Goal: Communication & Community: Share content

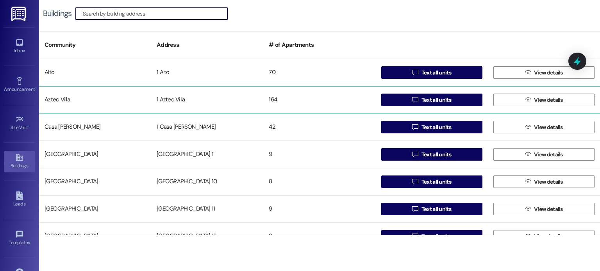
scroll to position [39, 0]
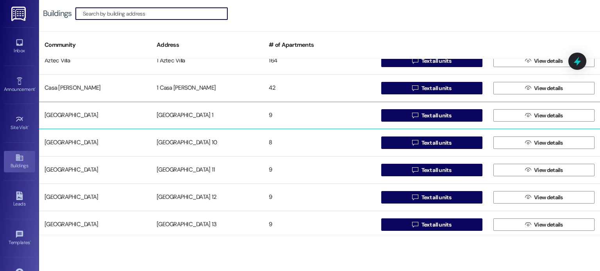
click at [167, 113] on div "[GEOGRAPHIC_DATA] 1" at bounding box center [207, 116] width 112 height 16
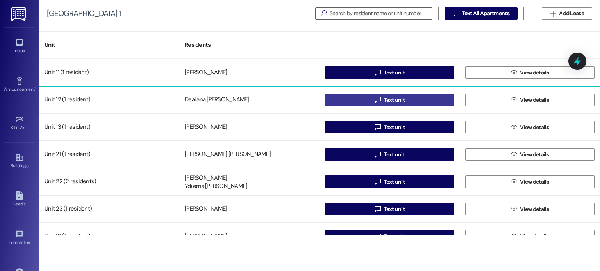
click at [336, 96] on button " Text unit" at bounding box center [389, 100] width 129 height 12
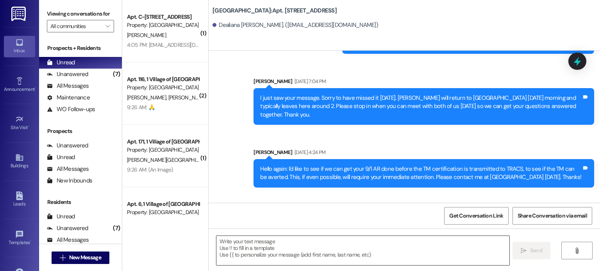
scroll to position [9111, 0]
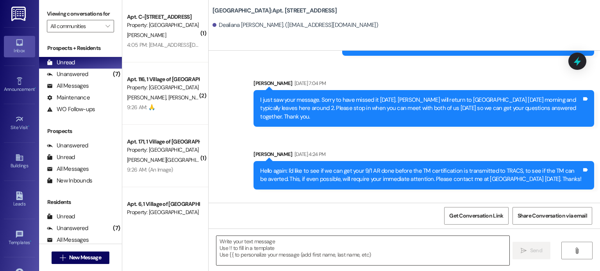
click at [299, 251] on textarea at bounding box center [362, 250] width 292 height 29
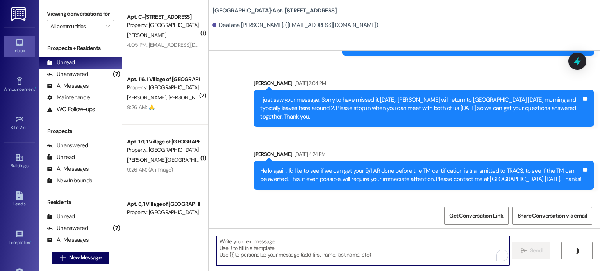
paste textarea "I am writing today because you are scheduled to receive a demand for non-paymen…"
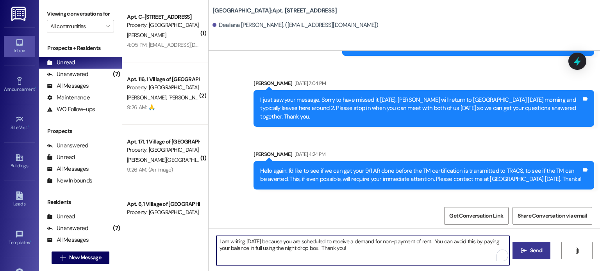
type textarea "I am writing today because you are scheduled to receive a demand for non-paymen…"
click at [530, 250] on span "Send" at bounding box center [536, 251] width 12 height 8
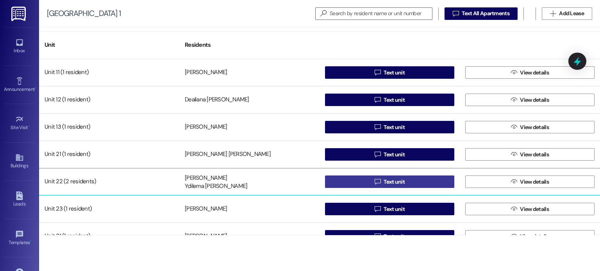
click at [340, 181] on button " Text unit" at bounding box center [389, 182] width 129 height 12
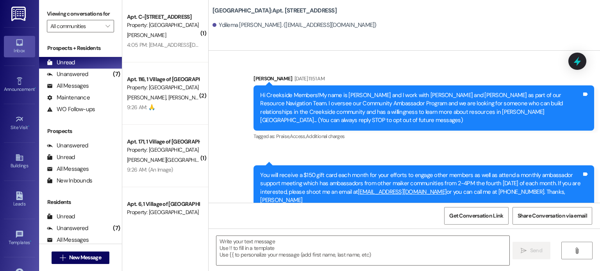
scroll to position [18484, 0]
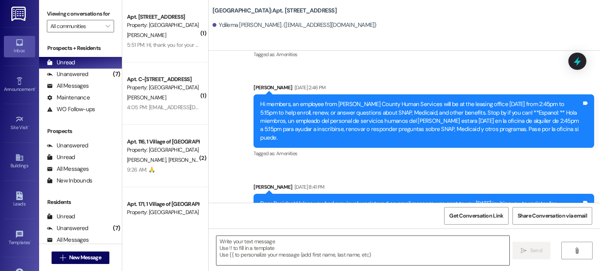
click at [249, 244] on textarea at bounding box center [362, 250] width 292 height 29
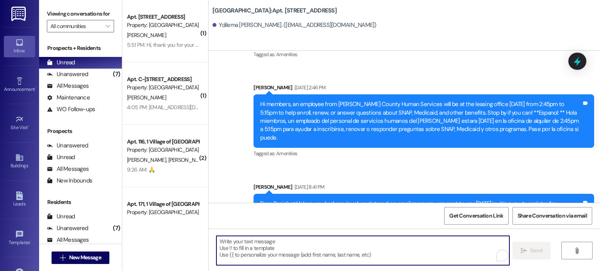
paste textarea "I am writing [DATE] because you are scheduled to receive a demand for non-payme…"
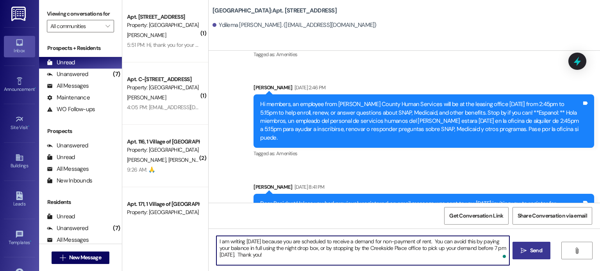
type textarea "I am writing [DATE] because you are scheduled to receive a demand for non-payme…"
click at [523, 250] on icon "" at bounding box center [524, 251] width 6 height 6
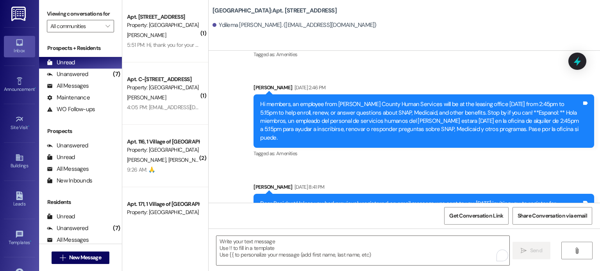
click at [23, 11] on img at bounding box center [19, 14] width 16 height 14
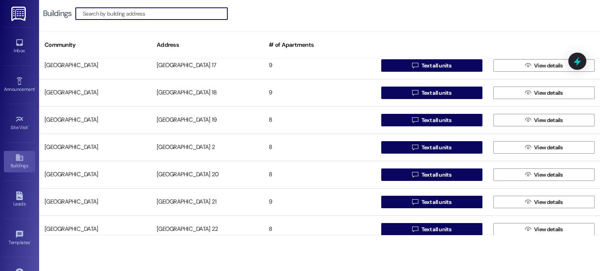
scroll to position [312, 0]
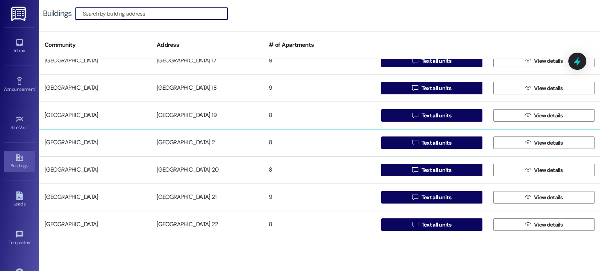
click at [182, 141] on div "[GEOGRAPHIC_DATA] 2" at bounding box center [207, 143] width 112 height 16
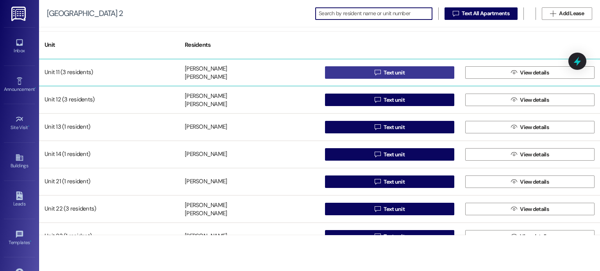
click at [341, 70] on button " Text unit" at bounding box center [389, 72] width 129 height 12
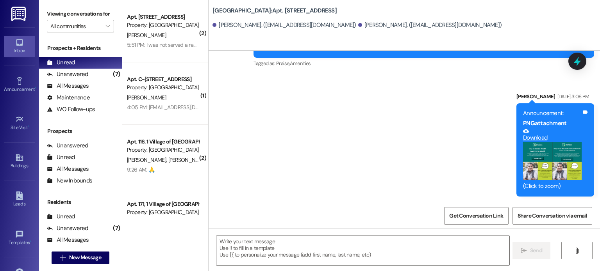
scroll to position [21592, 0]
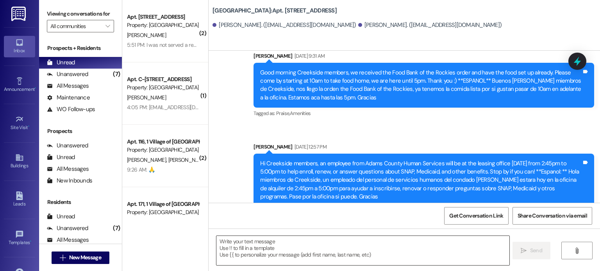
click at [232, 245] on textarea at bounding box center [362, 250] width 292 height 29
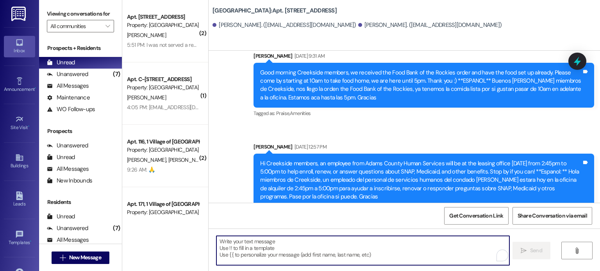
paste textarea "I am writing [DATE] because you are scheduled to receive a demand for non-payme…"
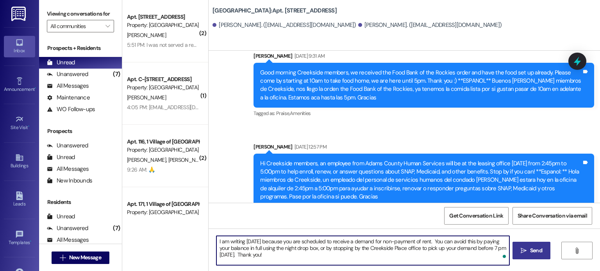
type textarea "I am writing [DATE] because you are scheduled to receive a demand for non-payme…"
click at [530, 249] on span "Send" at bounding box center [536, 251] width 12 height 8
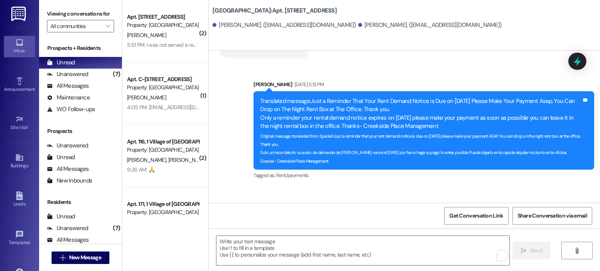
scroll to position [18200, 0]
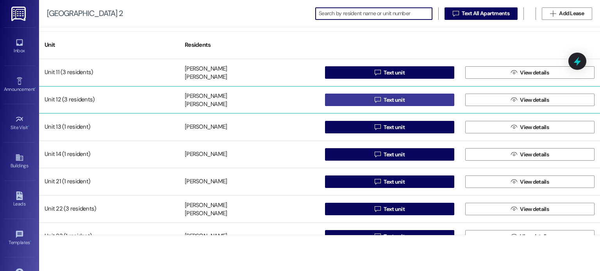
click at [349, 96] on button " Text unit" at bounding box center [389, 100] width 129 height 12
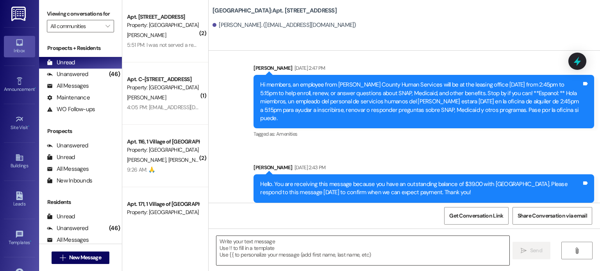
scroll to position [20974, 0]
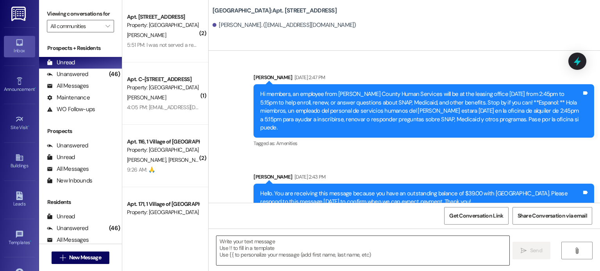
click at [245, 247] on textarea at bounding box center [362, 250] width 292 height 29
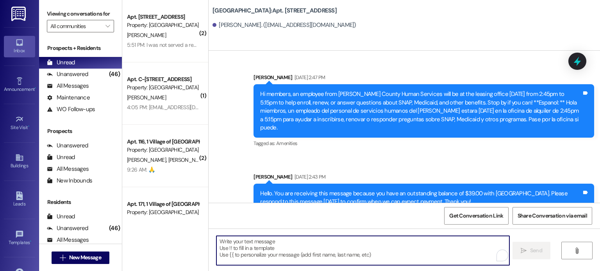
paste textarea "I am writing [DATE] because you are scheduled to receive a demand for non-payme…"
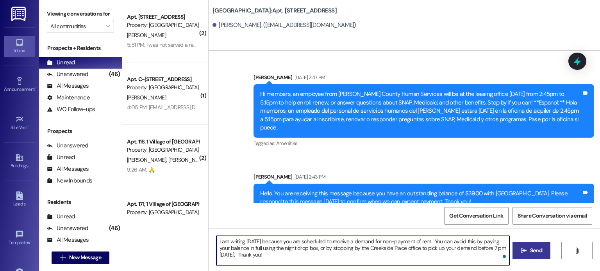
type textarea "I am writing [DATE] because you are scheduled to receive a demand for non-payme…"
click at [537, 251] on span "Send" at bounding box center [536, 251] width 12 height 8
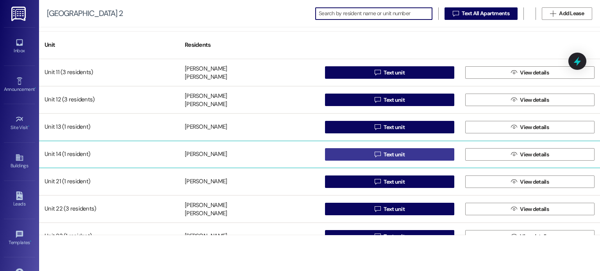
click at [347, 155] on button " Text unit" at bounding box center [389, 154] width 129 height 12
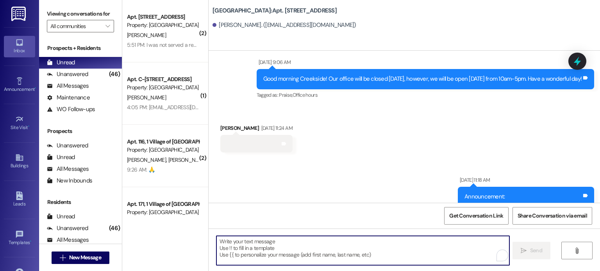
paste textarea "I am writing [DATE] because you are scheduled to receive a demand for non-payme…"
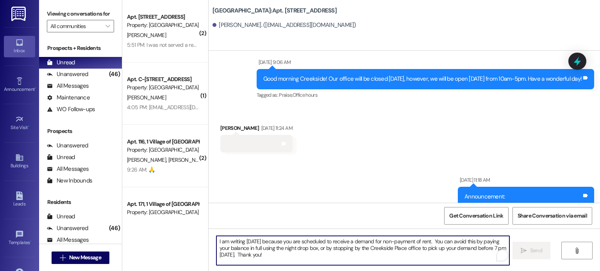
scroll to position [4307, 0]
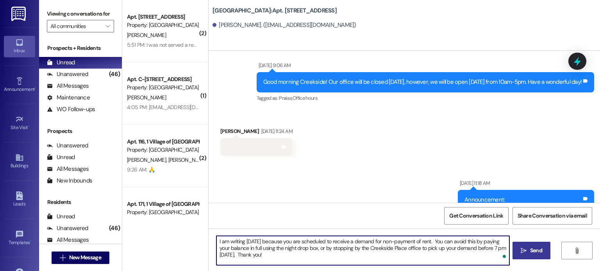
type textarea "I am writing [DATE] because you are scheduled to receive a demand for non-payme…"
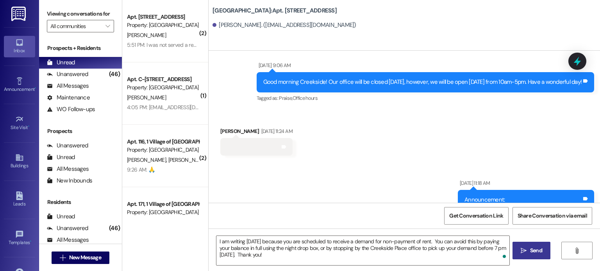
click at [534, 250] on span "Send" at bounding box center [536, 251] width 12 height 8
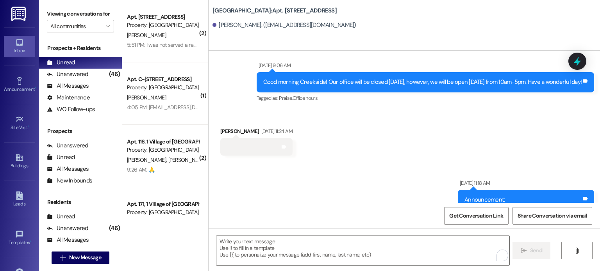
click at [21, 12] on img at bounding box center [19, 14] width 16 height 14
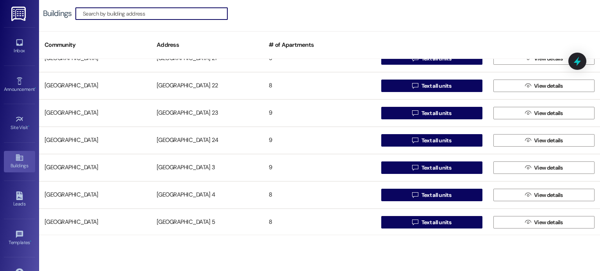
scroll to position [469, 0]
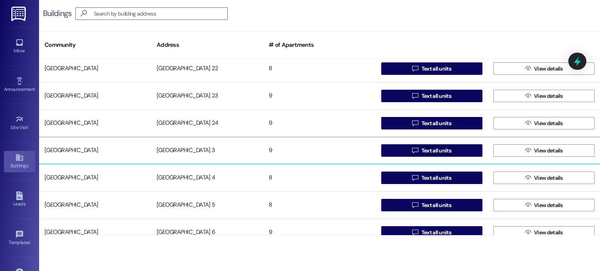
click at [178, 148] on div "[GEOGRAPHIC_DATA] 3" at bounding box center [207, 151] width 112 height 16
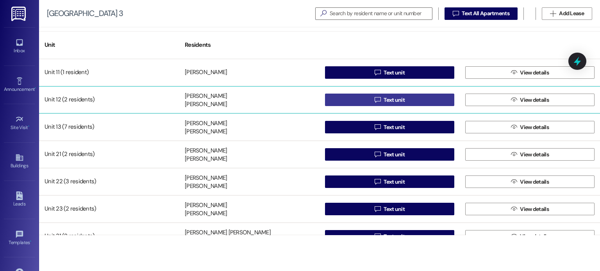
click at [336, 98] on button " Text unit" at bounding box center [389, 100] width 129 height 12
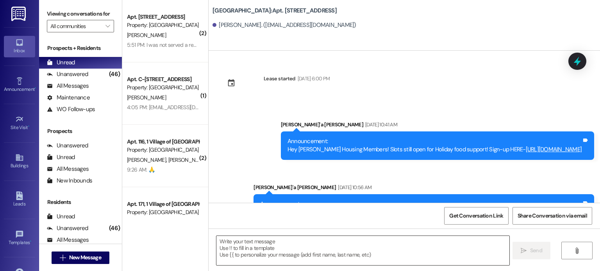
scroll to position [17644, 0]
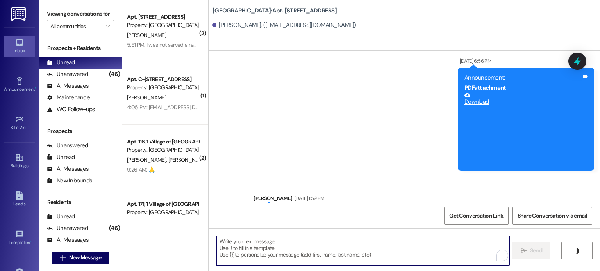
paste textarea "I am writing [DATE] because you are scheduled to receive a demand for non-payme…"
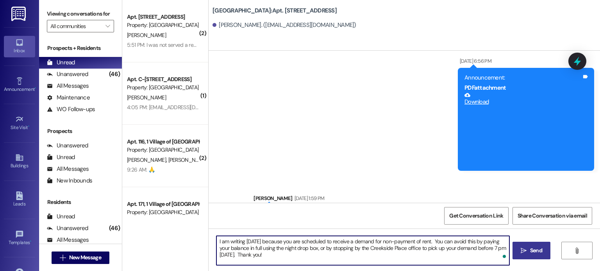
type textarea "I am writing [DATE] because you are scheduled to receive a demand for non-payme…"
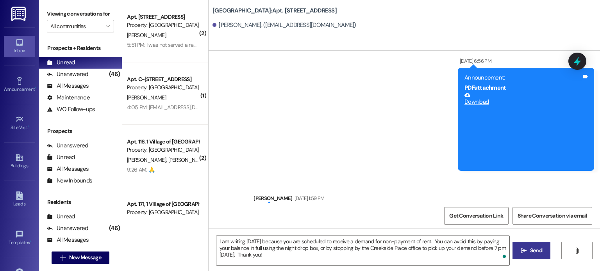
click at [526, 252] on icon "" at bounding box center [524, 251] width 6 height 6
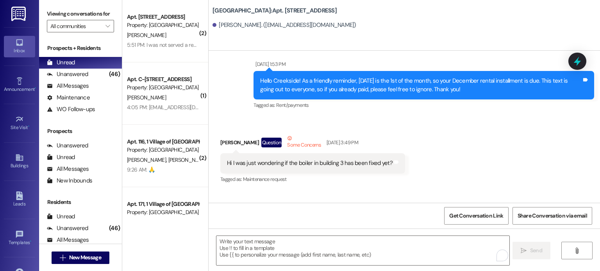
scroll to position [7953, 0]
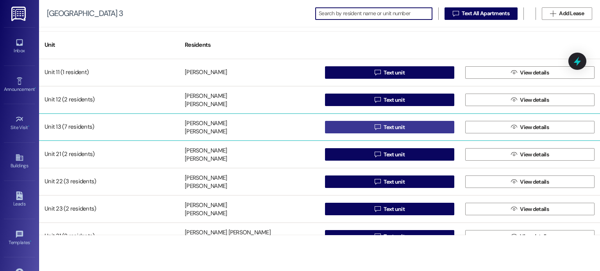
click at [345, 126] on button " Text unit" at bounding box center [389, 127] width 129 height 12
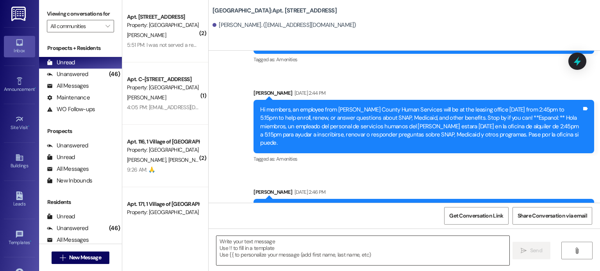
scroll to position [20735, 0]
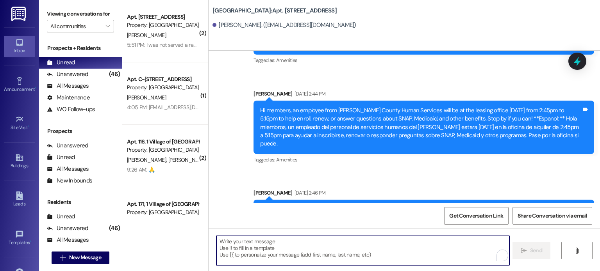
paste textarea "I am writing [DATE] because you are scheduled to receive a demand for non-payme…"
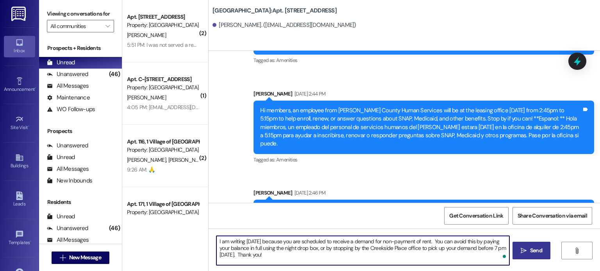
type textarea "I am writing [DATE] because you are scheduled to receive a demand for non-payme…"
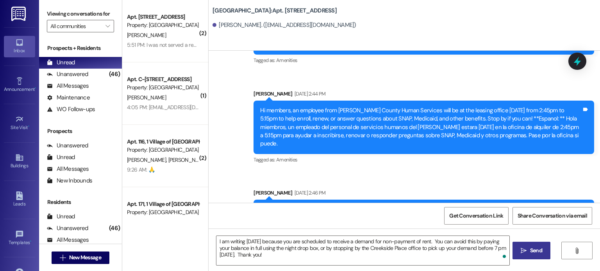
click at [531, 250] on span "Send" at bounding box center [536, 251] width 12 height 8
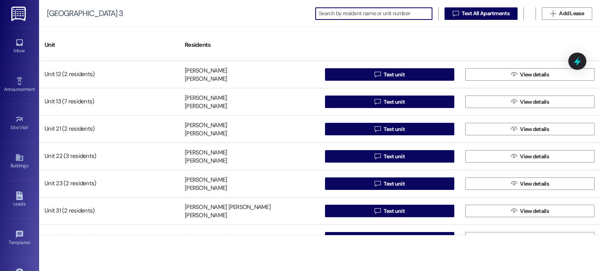
scroll to position [39, 0]
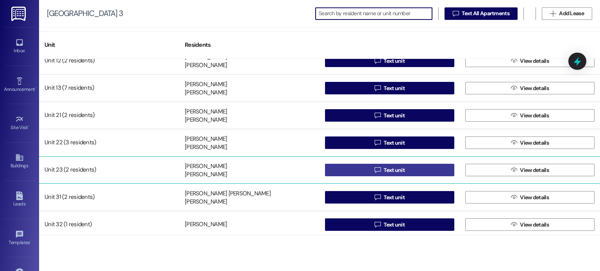
click at [347, 168] on button " Text unit" at bounding box center [389, 170] width 129 height 12
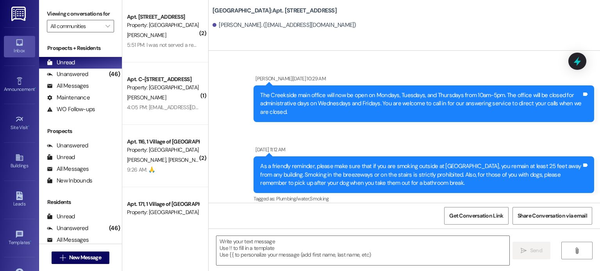
click at [301, 245] on textarea at bounding box center [362, 250] width 292 height 29
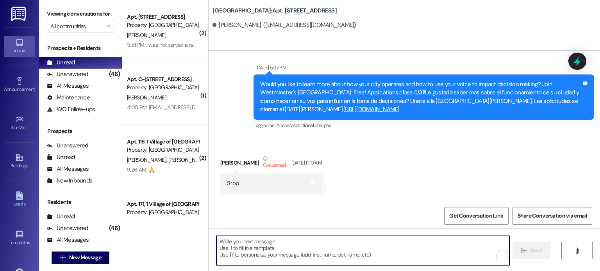
scroll to position [1109, 0]
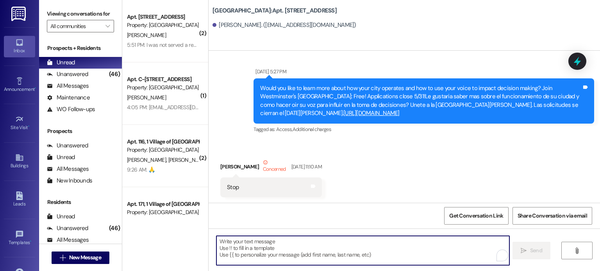
paste textarea "I am writing [DATE] because you are scheduled to receive a demand for non-payme…"
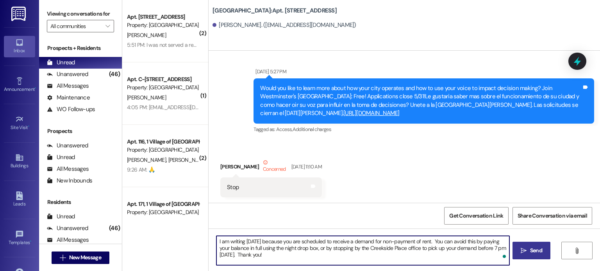
type textarea "I am writing [DATE] because you are scheduled to receive a demand for non-payme…"
click at [530, 252] on span "Send" at bounding box center [536, 251] width 12 height 8
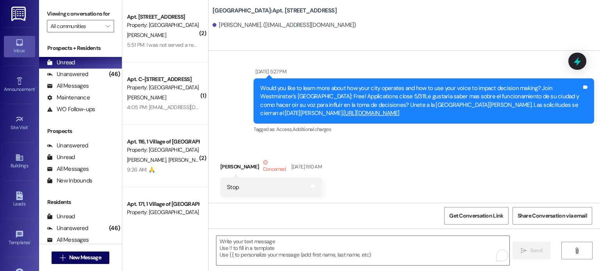
click at [21, 13] on img at bounding box center [19, 14] width 16 height 14
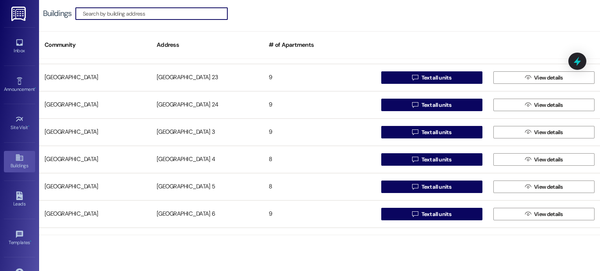
scroll to position [508, 0]
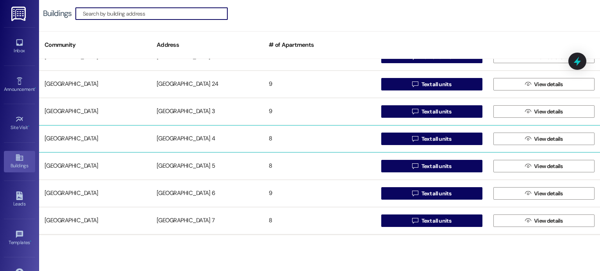
click at [192, 139] on div "[GEOGRAPHIC_DATA] 4" at bounding box center [207, 139] width 112 height 16
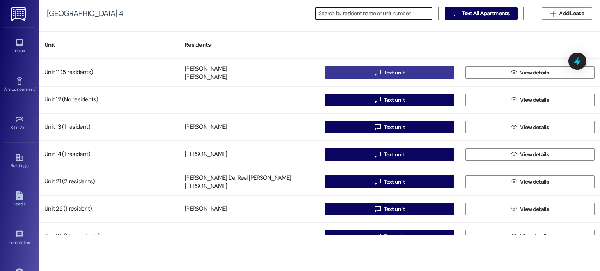
click at [359, 72] on button " Text unit" at bounding box center [389, 72] width 129 height 12
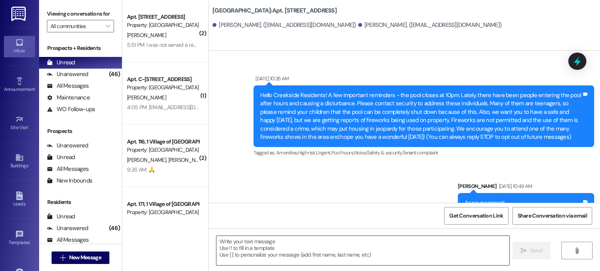
click at [303, 248] on textarea at bounding box center [362, 250] width 292 height 29
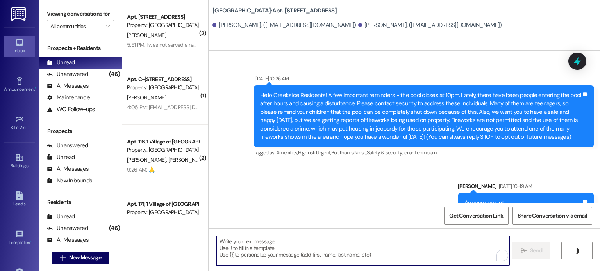
scroll to position [20229, 0]
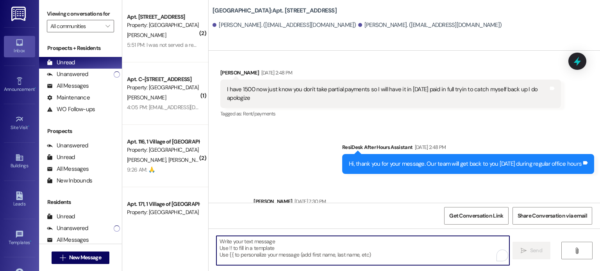
paste textarea "I am writing [DATE] because you are scheduled to receive a demand for non-payme…"
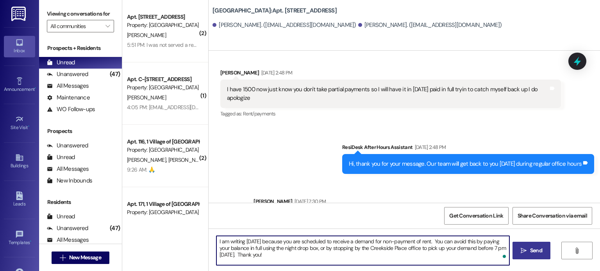
type textarea "I am writing [DATE] because you are scheduled to receive a demand for non-payme…"
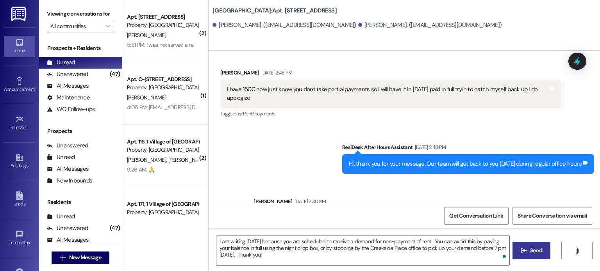
click at [539, 253] on span "Send" at bounding box center [536, 251] width 12 height 8
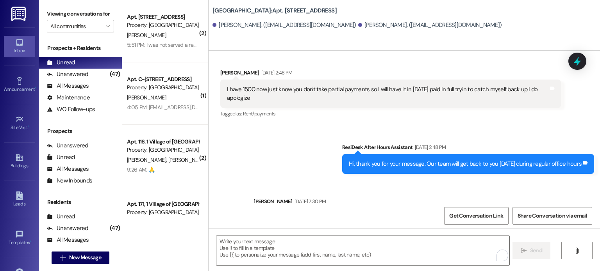
click at [19, 13] on img at bounding box center [19, 14] width 16 height 14
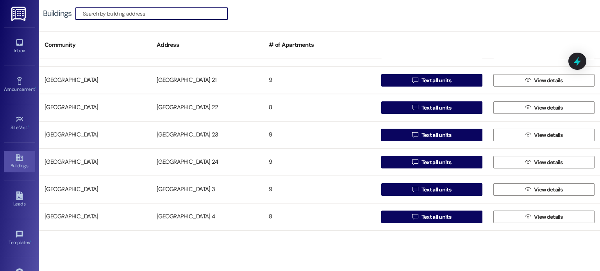
scroll to position [469, 0]
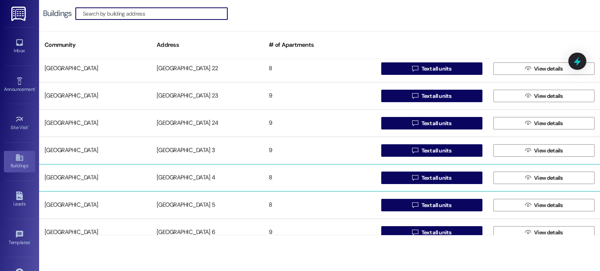
click at [195, 179] on div "[GEOGRAPHIC_DATA] 4" at bounding box center [207, 178] width 112 height 16
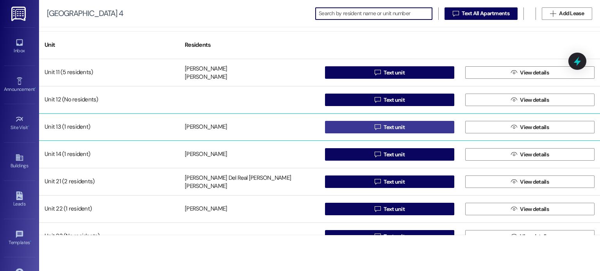
click at [340, 128] on button " Text unit" at bounding box center [389, 127] width 129 height 12
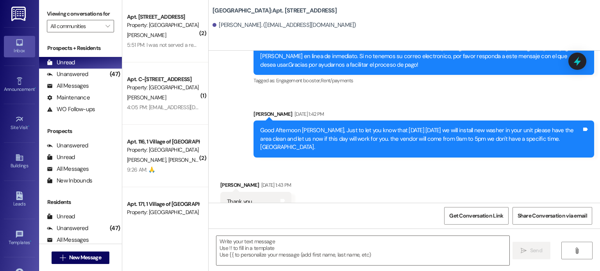
scroll to position [3213, 0]
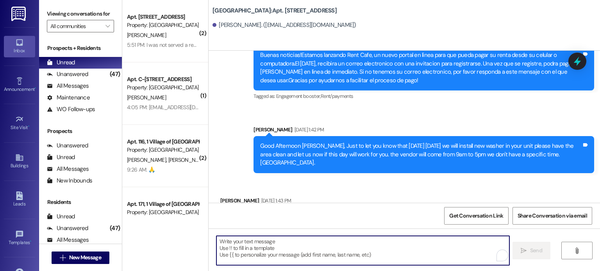
click at [300, 243] on textarea "To enrich screen reader interactions, please activate Accessibility in Grammarl…" at bounding box center [362, 250] width 292 height 29
paste textarea "I am writing [DATE] because you are scheduled to receive a demand for non-payme…"
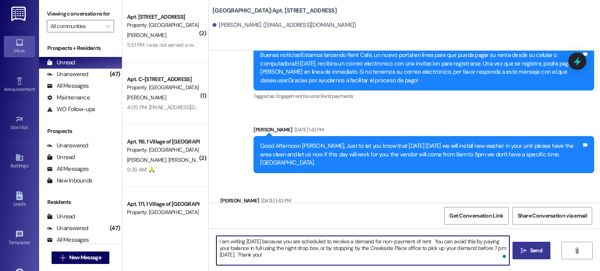
type textarea "I am writing [DATE] because you are scheduled to receive a demand for non-payme…"
click at [526, 248] on span " Send" at bounding box center [531, 251] width 25 height 8
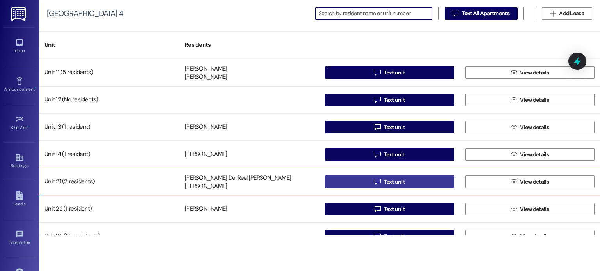
click at [344, 181] on button " Text unit" at bounding box center [389, 182] width 129 height 12
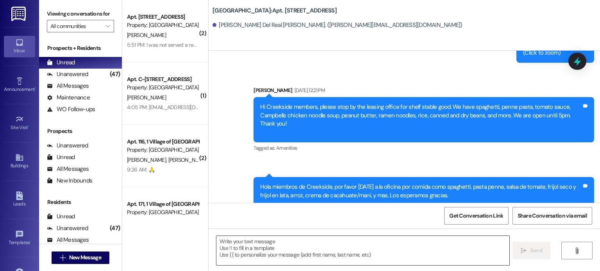
click at [245, 246] on textarea at bounding box center [362, 250] width 292 height 29
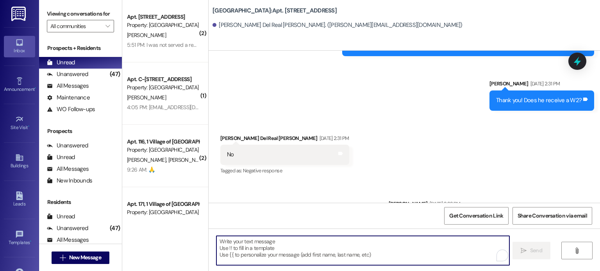
scroll to position [18756, 0]
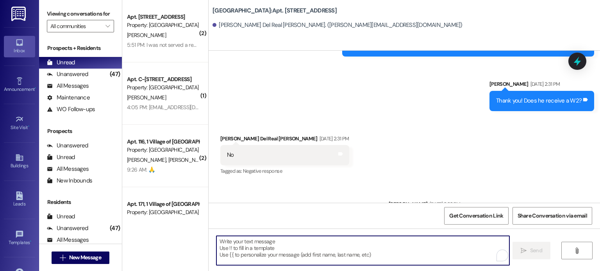
paste textarea "I am writing [DATE] because you are scheduled to receive a demand for non-payme…"
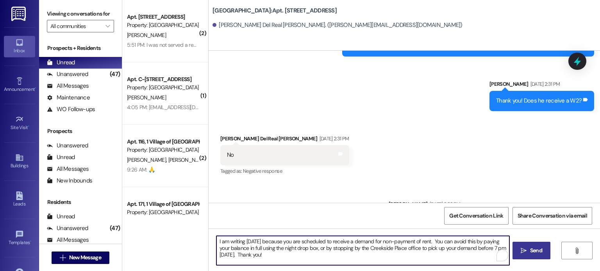
type textarea "I am writing [DATE] because you are scheduled to receive a demand for non-payme…"
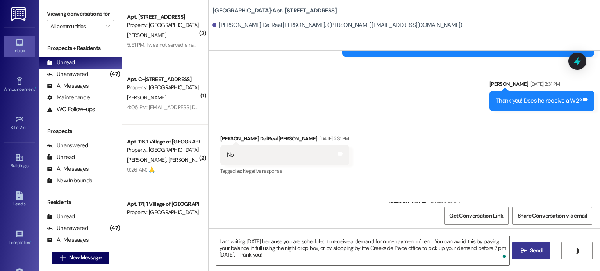
click at [533, 253] on span "Send" at bounding box center [536, 251] width 12 height 8
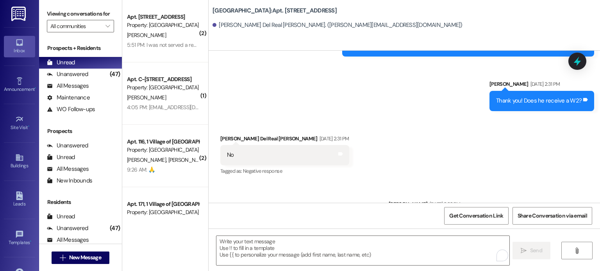
click at [18, 10] on img at bounding box center [19, 14] width 16 height 14
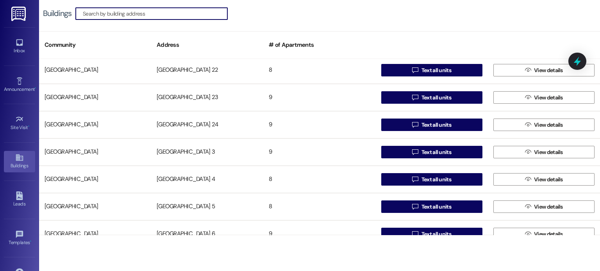
scroll to position [508, 0]
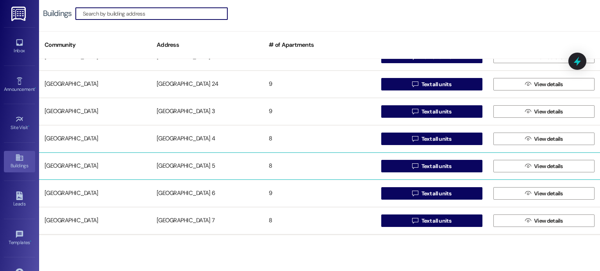
click at [182, 166] on div "[GEOGRAPHIC_DATA] 5" at bounding box center [207, 167] width 112 height 16
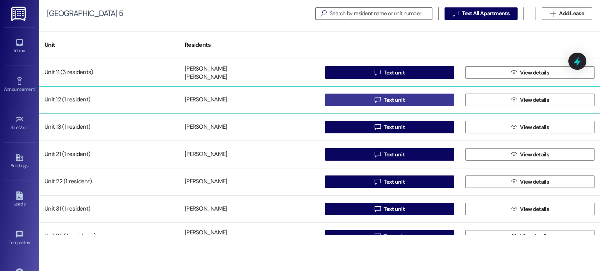
click at [345, 100] on button " Text unit" at bounding box center [389, 100] width 129 height 12
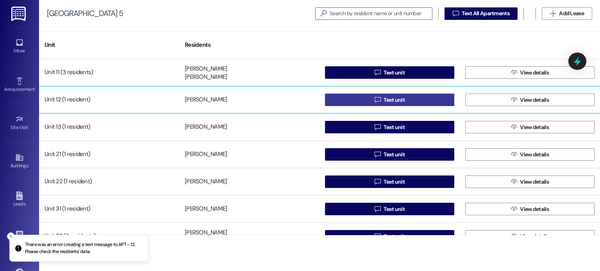
click at [349, 95] on button " Text unit" at bounding box center [389, 100] width 129 height 12
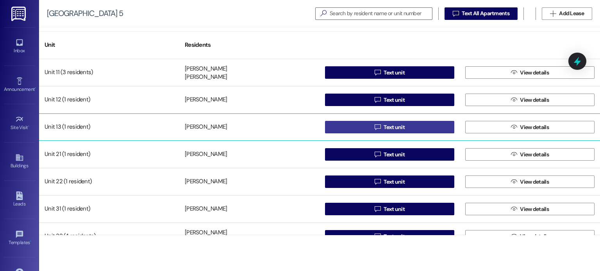
click at [342, 129] on button " Text unit" at bounding box center [389, 127] width 129 height 12
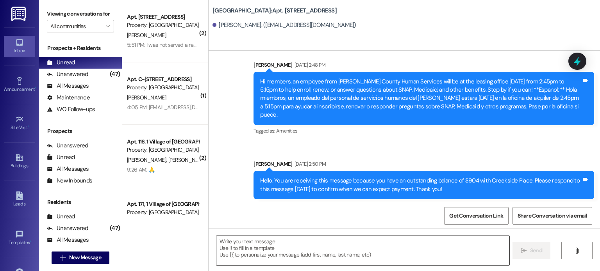
scroll to position [15357, 0]
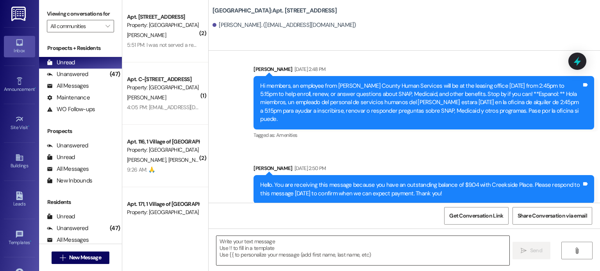
click at [294, 246] on textarea at bounding box center [362, 250] width 292 height 29
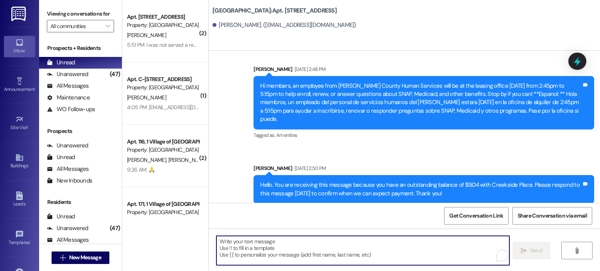
paste textarea "I am writing [DATE] because you are scheduled to receive a demand for non-payme…"
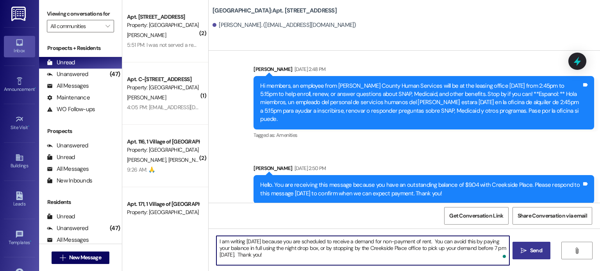
type textarea "I am writing [DATE] because you are scheduled to receive a demand for non-payme…"
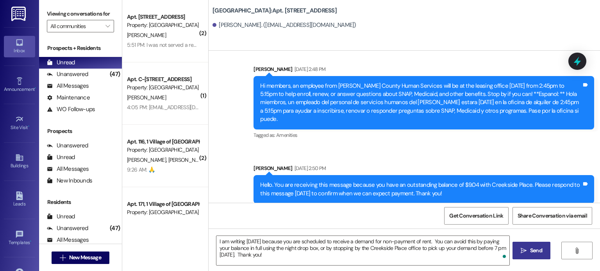
click at [531, 251] on span "Send" at bounding box center [536, 251] width 12 height 8
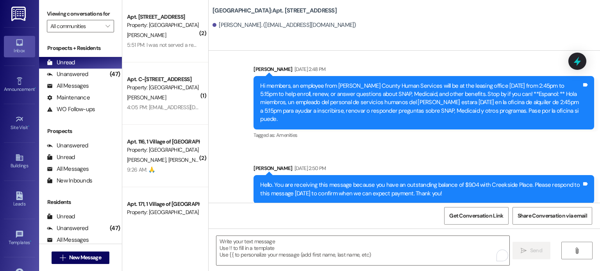
click at [16, 13] on img at bounding box center [19, 14] width 16 height 14
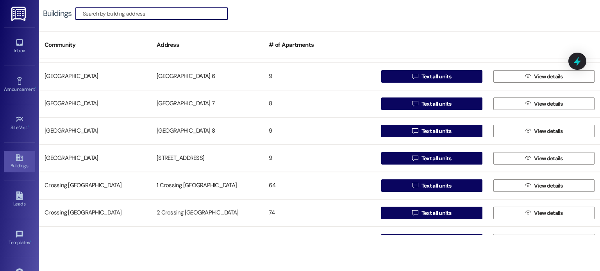
scroll to position [586, 0]
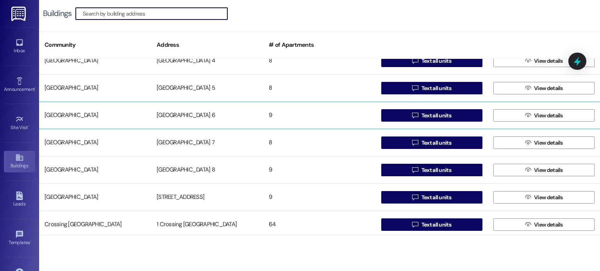
click at [176, 115] on div "[GEOGRAPHIC_DATA] 6" at bounding box center [207, 116] width 112 height 16
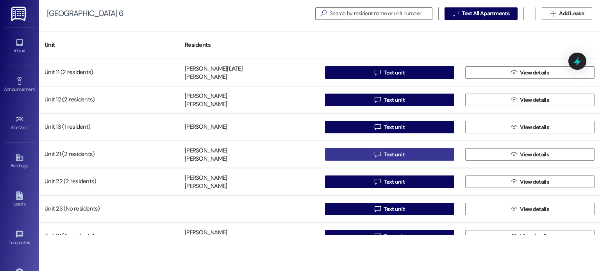
click at [346, 155] on button " Text unit" at bounding box center [389, 154] width 129 height 12
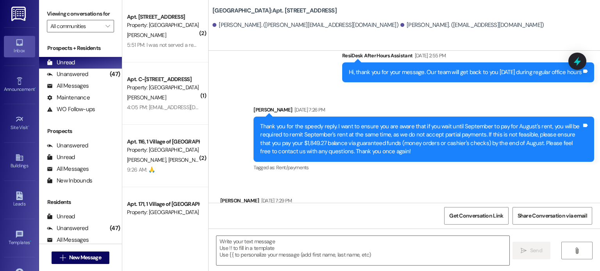
scroll to position [4639, 0]
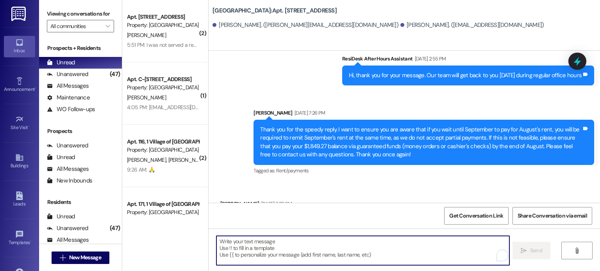
click at [284, 248] on textarea "To enrich screen reader interactions, please activate Accessibility in Grammarl…" at bounding box center [362, 250] width 292 height 29
paste textarea "I am writing [DATE] because you are scheduled to receive a demand for non-payme…"
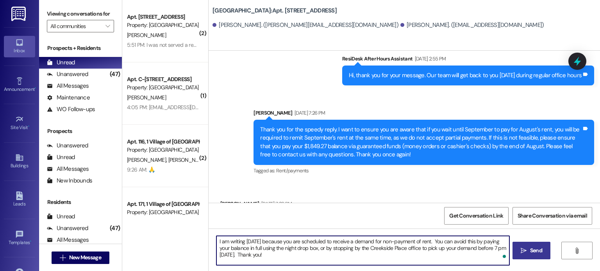
type textarea "I am writing [DATE] because you are scheduled to receive a demand for non-payme…"
click at [536, 250] on span "Send" at bounding box center [536, 251] width 12 height 8
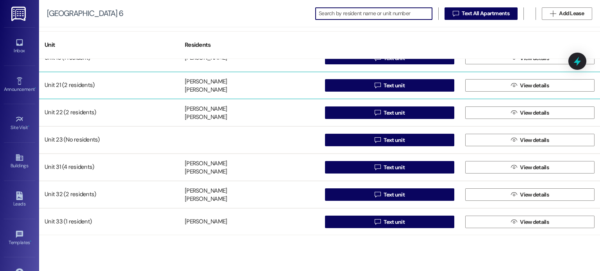
scroll to position [70, 0]
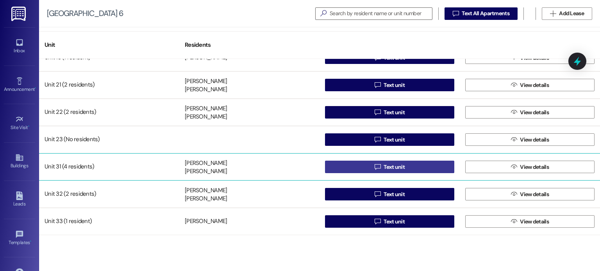
click at [345, 167] on button " Text unit" at bounding box center [389, 167] width 129 height 12
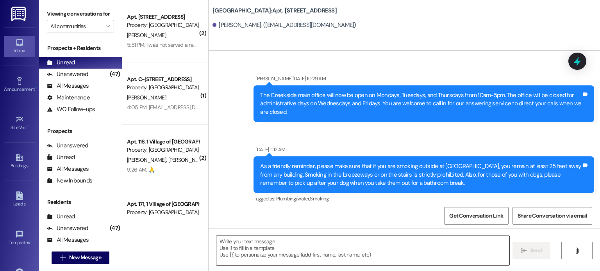
click at [289, 249] on textarea at bounding box center [362, 250] width 292 height 29
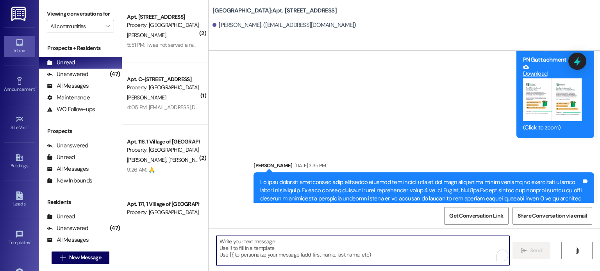
scroll to position [16778, 0]
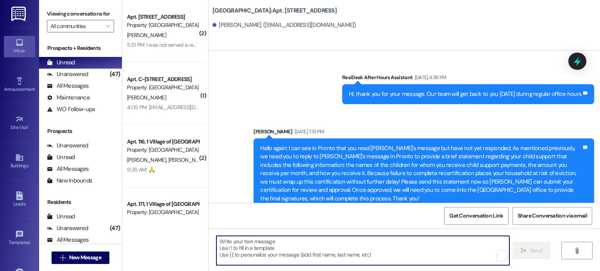
scroll to position [16245, 0]
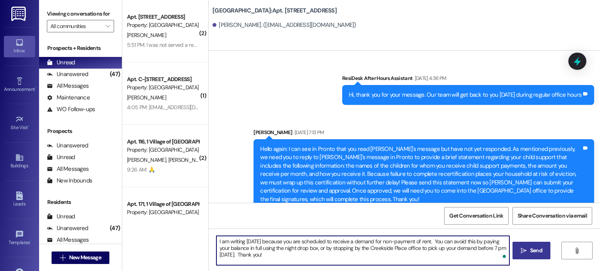
type textarea "I am writing [DATE] because you are scheduled to receive a demand for non-payme…"
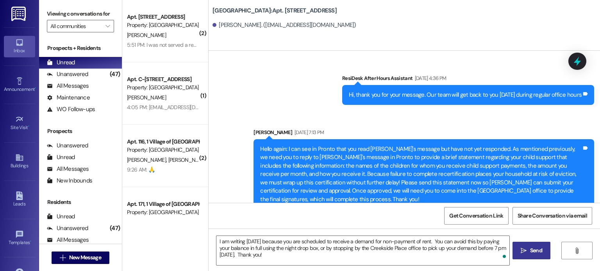
click at [530, 250] on span "Send" at bounding box center [536, 251] width 12 height 8
click at [19, 11] on img at bounding box center [19, 14] width 16 height 14
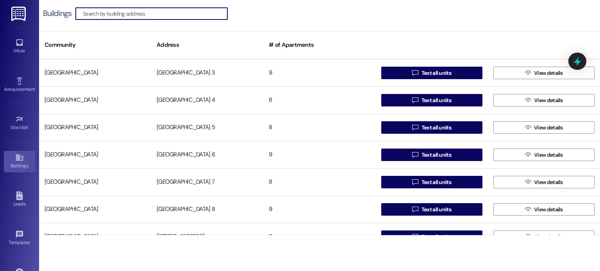
scroll to position [547, 0]
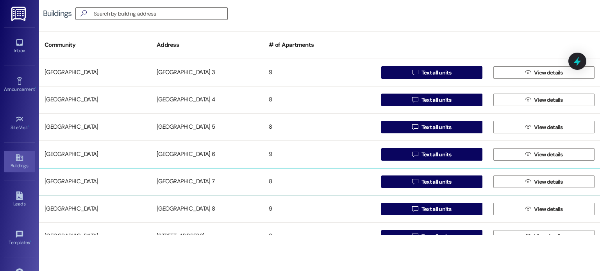
click at [198, 184] on div "[GEOGRAPHIC_DATA] 7" at bounding box center [207, 182] width 112 height 16
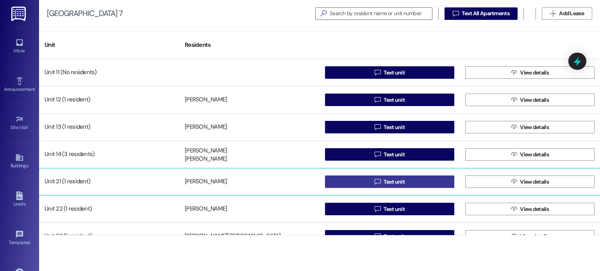
click at [333, 183] on button " Text unit" at bounding box center [389, 182] width 129 height 12
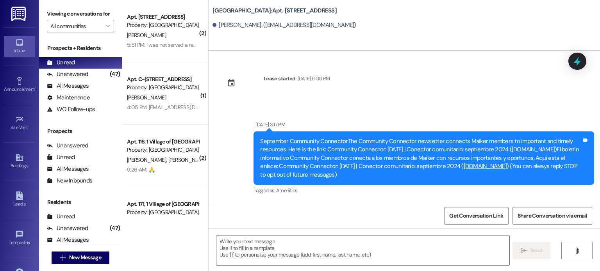
scroll to position [7459, 0]
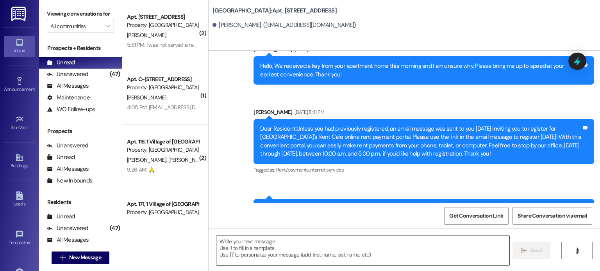
click at [260, 243] on textarea at bounding box center [362, 250] width 292 height 29
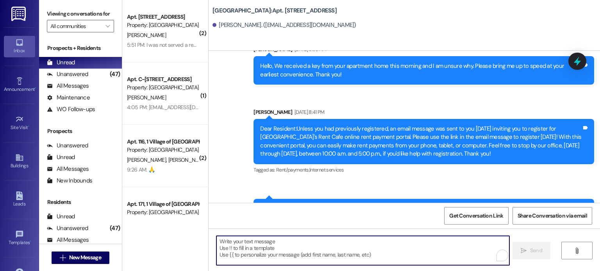
paste textarea "I am writing [DATE] because you are scheduled to receive a demand for non-payme…"
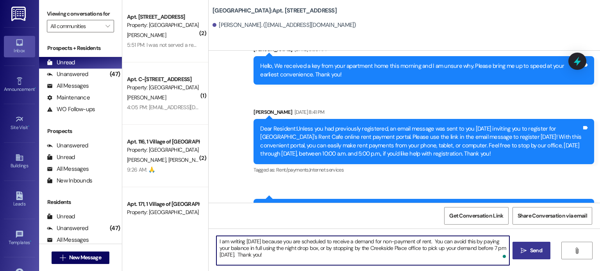
type textarea "I am writing [DATE] because you are scheduled to receive a demand for non-payme…"
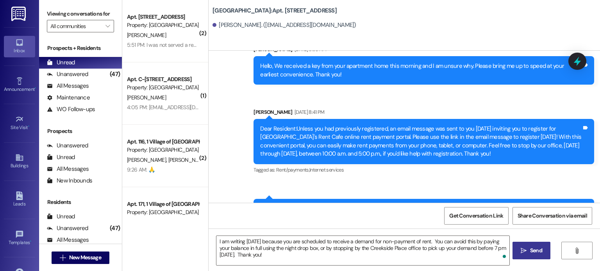
click at [539, 251] on span "Send" at bounding box center [536, 251] width 12 height 8
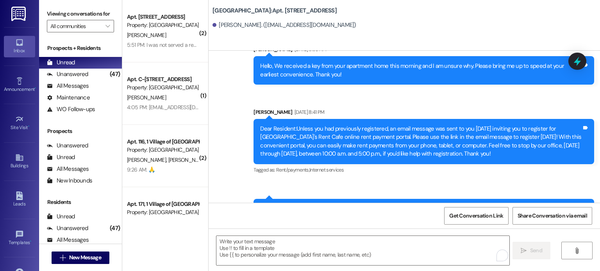
click at [20, 12] on img at bounding box center [19, 14] width 16 height 14
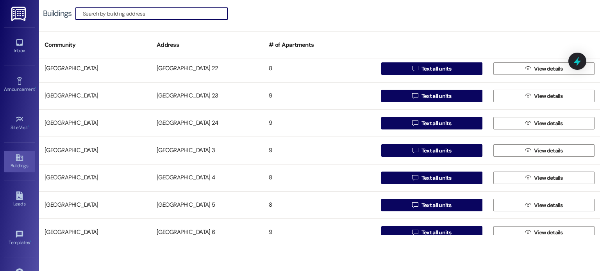
scroll to position [547, 0]
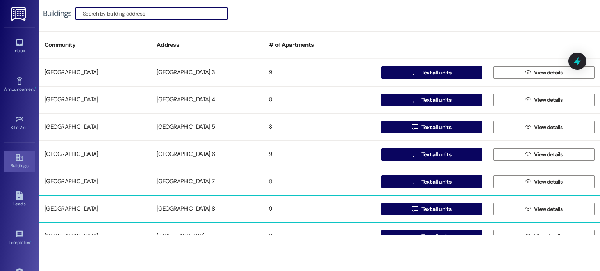
click at [180, 214] on div "[GEOGRAPHIC_DATA] 8" at bounding box center [207, 210] width 112 height 16
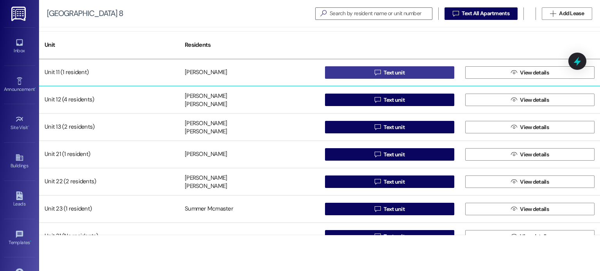
click at [355, 70] on button " Text unit" at bounding box center [389, 72] width 129 height 12
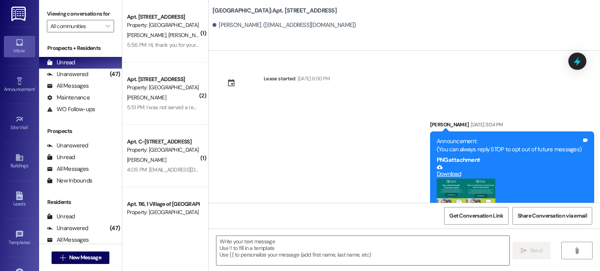
scroll to position [3151, 0]
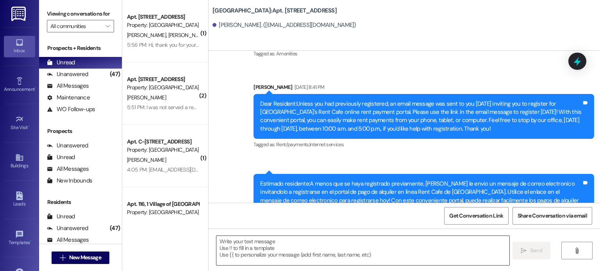
click at [294, 242] on textarea at bounding box center [362, 250] width 292 height 29
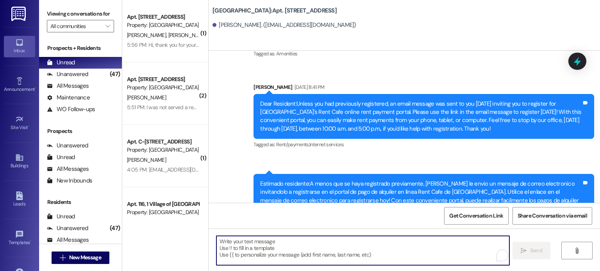
paste textarea "I am writing [DATE] because you are scheduled to receive a demand for non-payme…"
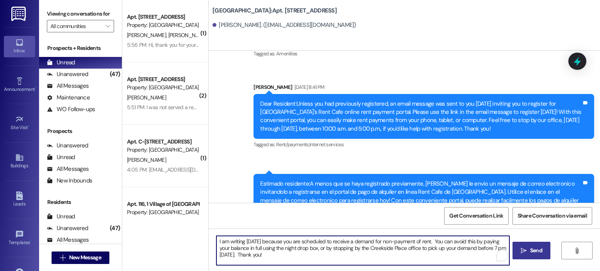
type textarea "I am writing [DATE] because you are scheduled to receive a demand for non-payme…"
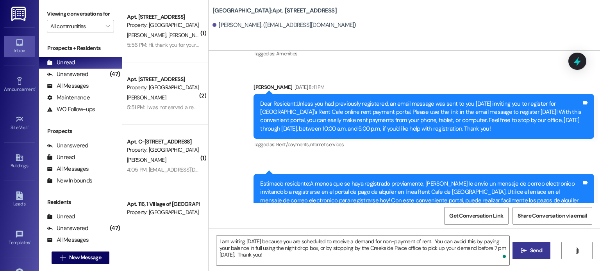
click at [533, 253] on span "Send" at bounding box center [536, 251] width 12 height 8
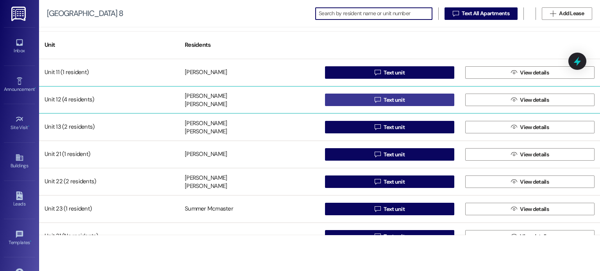
click at [337, 103] on button " Text unit" at bounding box center [389, 100] width 129 height 12
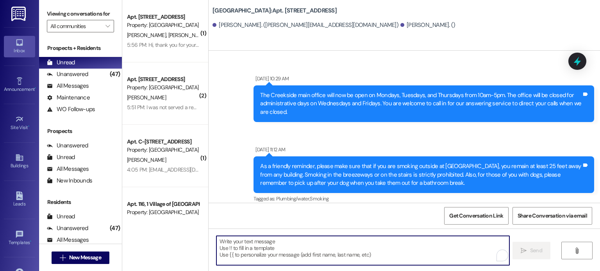
click at [312, 248] on textarea "To enrich screen reader interactions, please activate Accessibility in Grammarl…" at bounding box center [362, 250] width 292 height 29
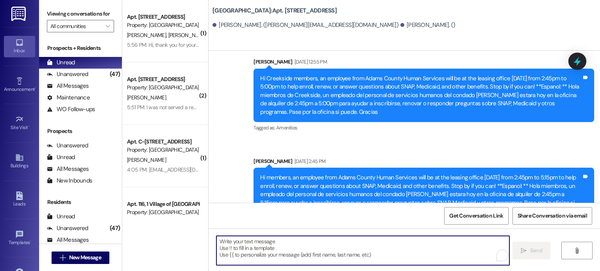
scroll to position [21441, 0]
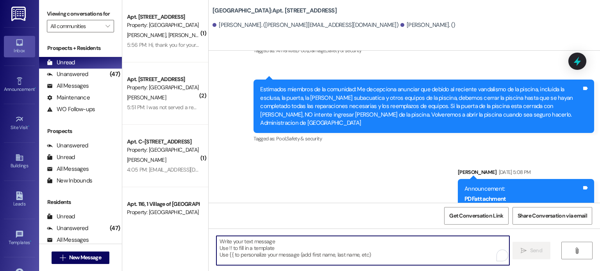
paste textarea "I am writing [DATE] because you are scheduled to receive a demand for non-payme…"
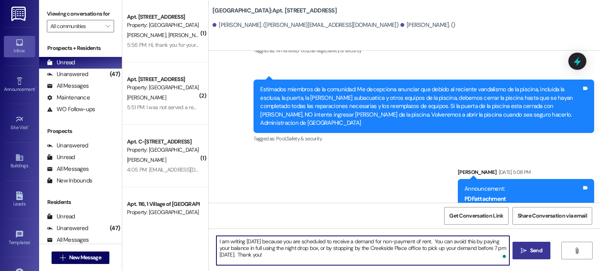
type textarea "I am writing [DATE] because you are scheduled to receive a demand for non-payme…"
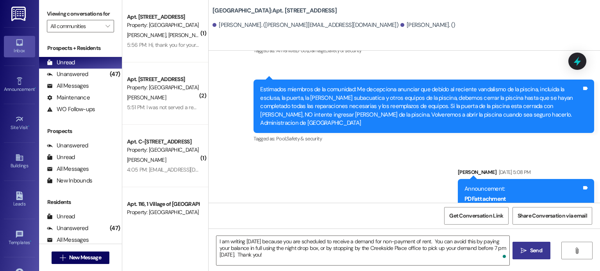
click at [537, 249] on span "Send" at bounding box center [536, 251] width 12 height 8
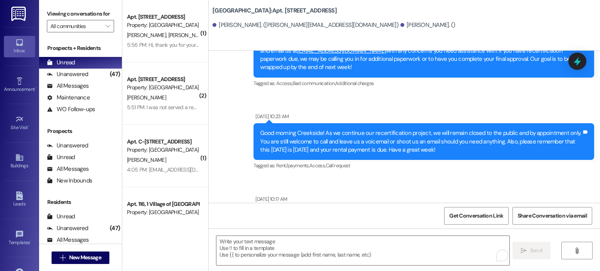
scroll to position [4189, 0]
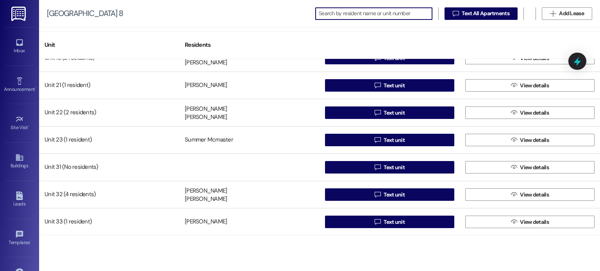
scroll to position [70, 0]
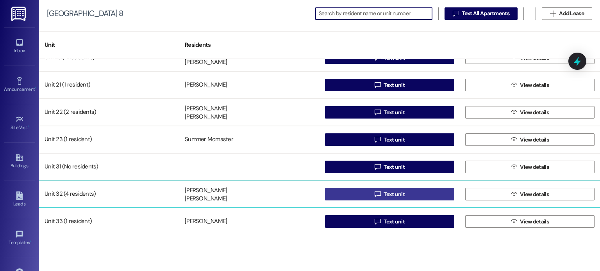
click at [339, 193] on button " Text unit" at bounding box center [389, 194] width 129 height 12
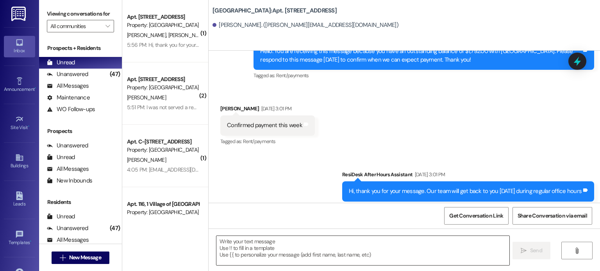
scroll to position [8594, 0]
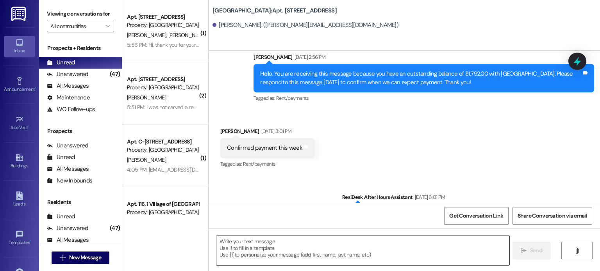
click at [317, 253] on textarea at bounding box center [362, 250] width 292 height 29
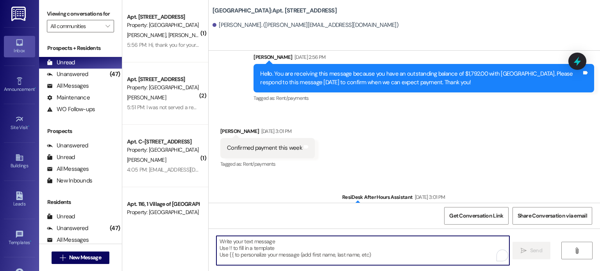
paste textarea "I am writing [DATE] because you are scheduled to receive a demand for non-payme…"
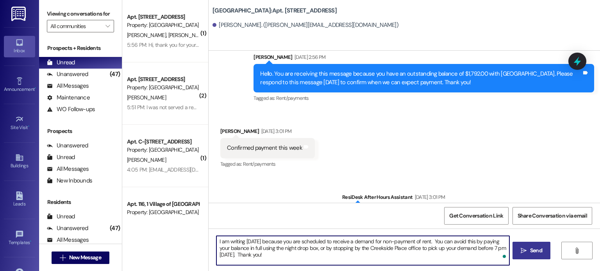
type textarea "I am writing [DATE] because you are scheduled to receive a demand for non-payme…"
click at [534, 252] on span "Send" at bounding box center [536, 251] width 12 height 8
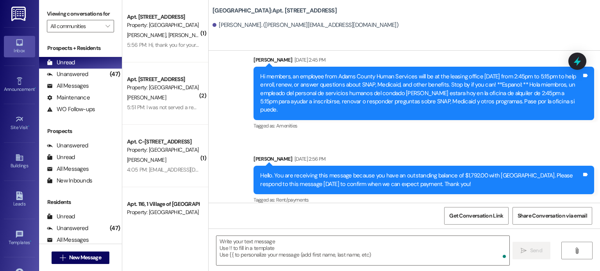
scroll to position [8491, 0]
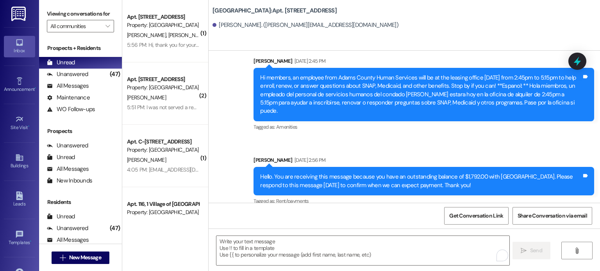
click at [19, 13] on img at bounding box center [19, 14] width 16 height 14
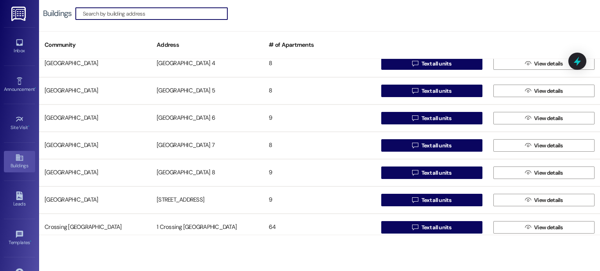
scroll to position [625, 0]
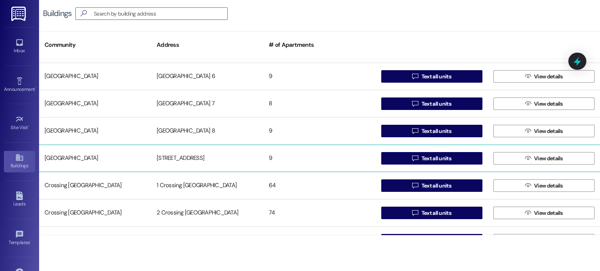
click at [194, 158] on div "[STREET_ADDRESS]" at bounding box center [207, 159] width 112 height 16
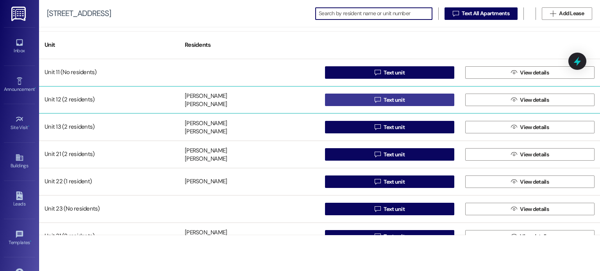
click at [344, 98] on button " Text unit" at bounding box center [389, 100] width 129 height 12
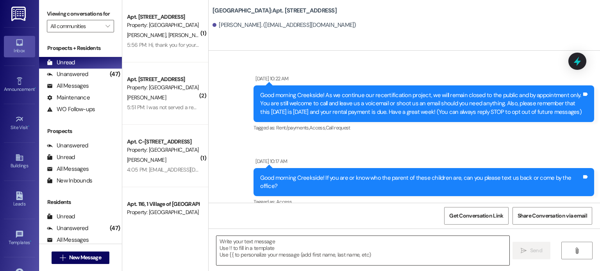
click at [302, 246] on textarea at bounding box center [362, 250] width 292 height 29
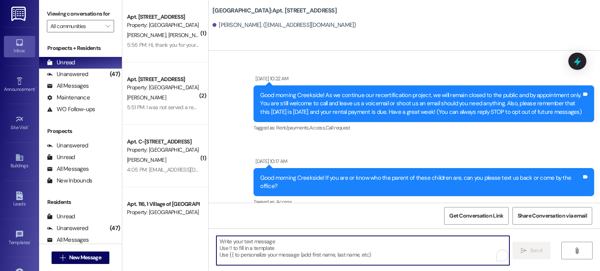
scroll to position [19079, 0]
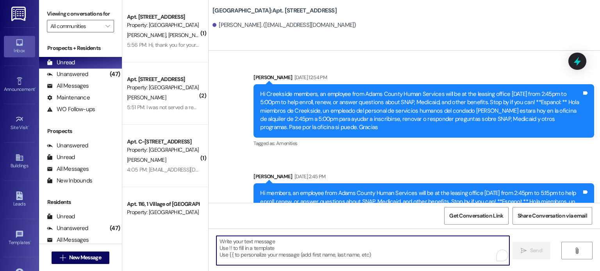
paste textarea "I am writing [DATE] because you are scheduled to receive a demand for non-payme…"
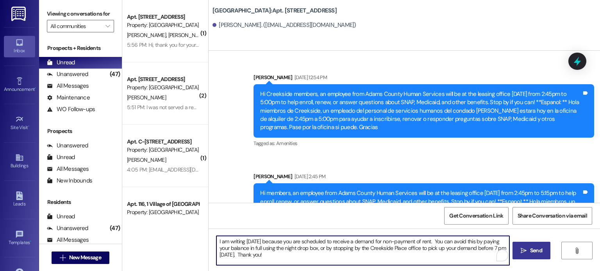
type textarea "I am writing [DATE] because you are scheduled to receive a demand for non-payme…"
click at [528, 250] on span "Send" at bounding box center [535, 251] width 15 height 8
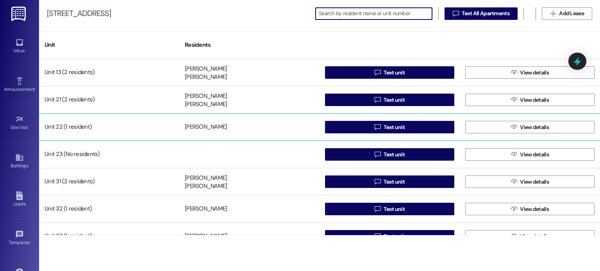
scroll to position [70, 0]
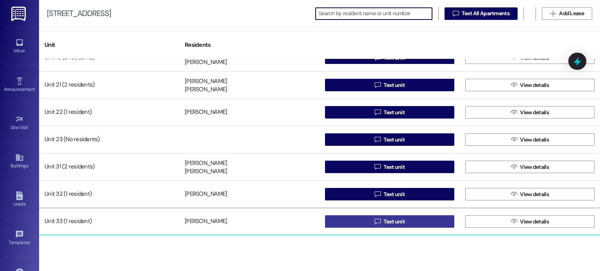
click at [350, 223] on button " Text unit" at bounding box center [389, 222] width 129 height 12
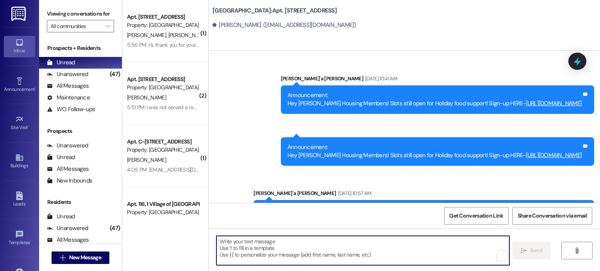
click at [298, 244] on textarea "To enrich screen reader interactions, please activate Accessibility in Grammarl…" at bounding box center [362, 250] width 292 height 29
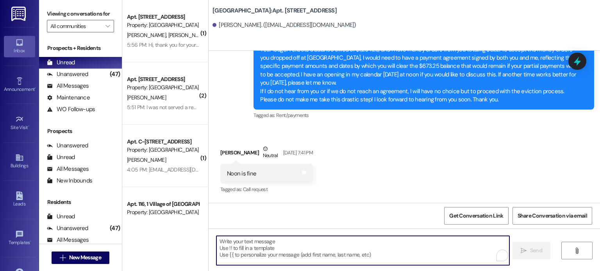
paste textarea "I am writing [DATE] because you are scheduled to receive a demand for non-payme…"
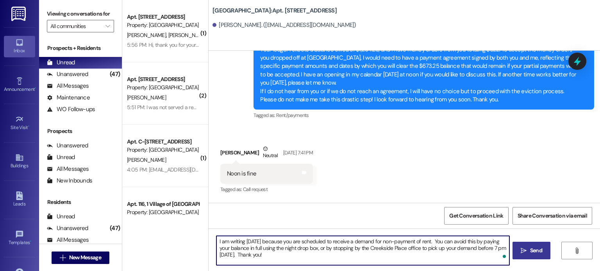
type textarea "I am writing [DATE] because you are scheduled to receive a demand for non-payme…"
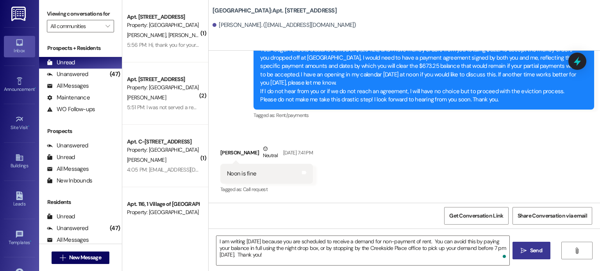
click at [526, 248] on icon "" at bounding box center [524, 251] width 6 height 6
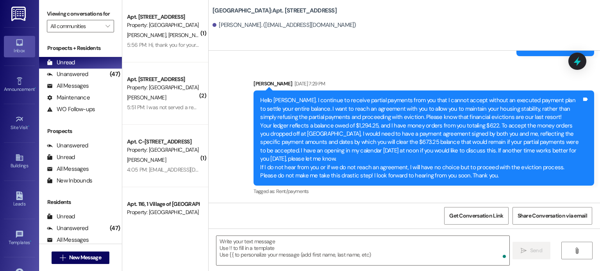
scroll to position [22422, 0]
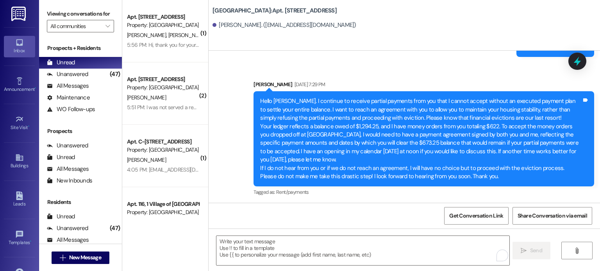
click at [15, 12] on img at bounding box center [19, 14] width 16 height 14
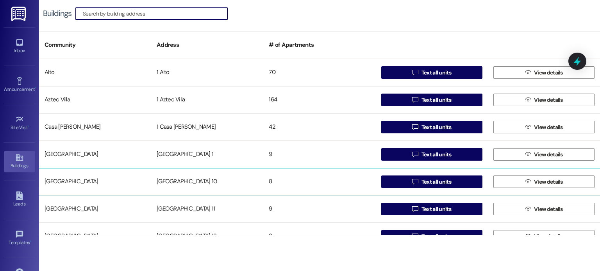
click at [197, 180] on div "[GEOGRAPHIC_DATA] 10" at bounding box center [207, 182] width 112 height 16
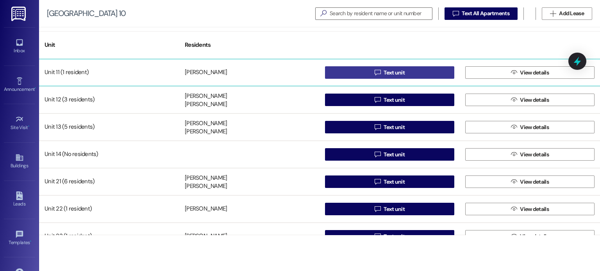
click at [359, 70] on button " Text unit" at bounding box center [389, 72] width 129 height 12
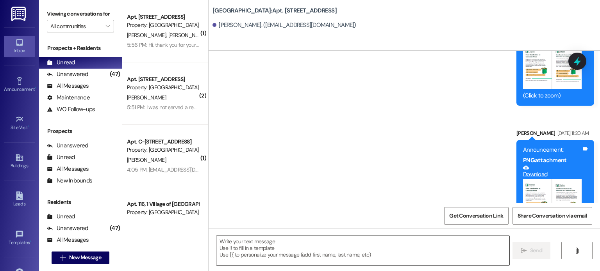
click at [262, 250] on textarea at bounding box center [362, 250] width 292 height 29
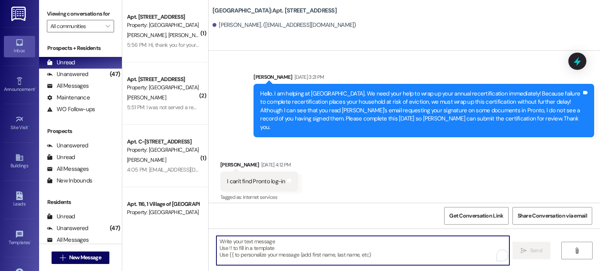
scroll to position [1798, 0]
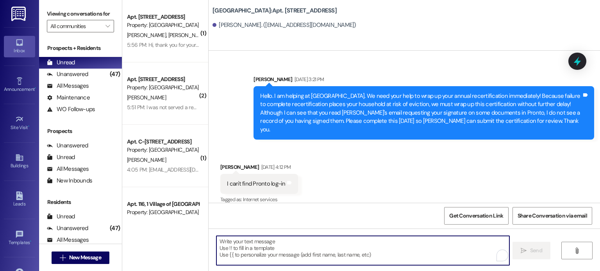
paste textarea "I am writing [DATE] because you are scheduled to receive a demand for non-payme…"
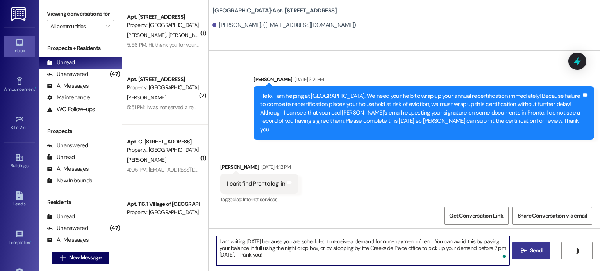
type textarea "I am writing [DATE] because you are scheduled to receive a demand for non-payme…"
click at [533, 248] on span "Send" at bounding box center [536, 251] width 12 height 8
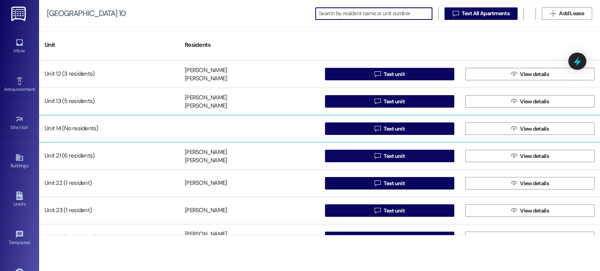
scroll to position [42, 0]
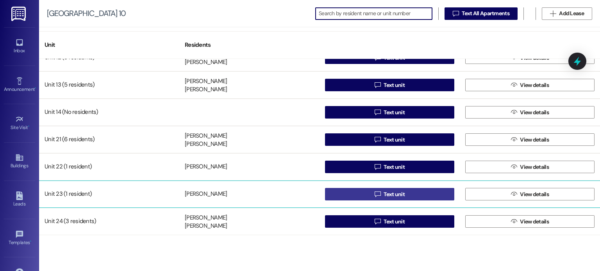
click at [339, 193] on button " Text unit" at bounding box center [389, 194] width 129 height 12
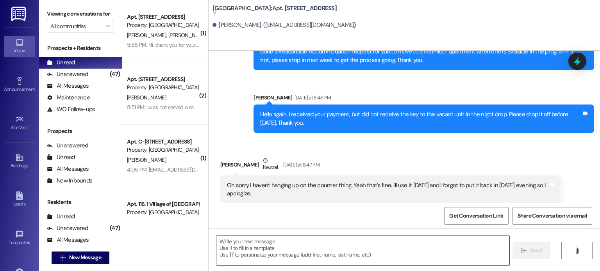
scroll to position [1212, 0]
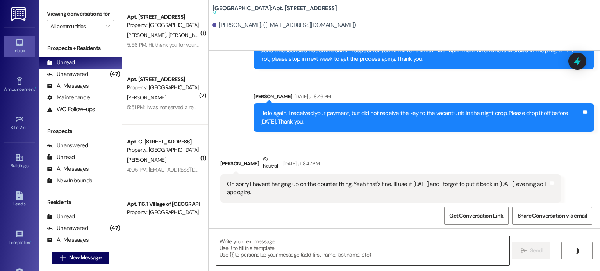
click at [271, 252] on textarea at bounding box center [362, 250] width 292 height 29
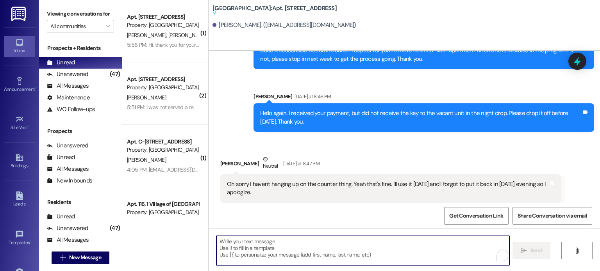
paste textarea "I am writing [DATE] because you are scheduled to receive a demand for non-payme…"
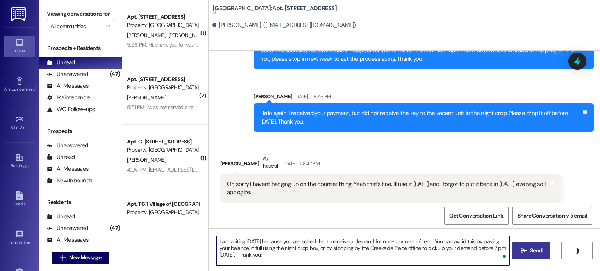
type textarea "I am writing [DATE] because you are scheduled to receive a demand for non-payme…"
click at [539, 251] on span "Send" at bounding box center [536, 251] width 12 height 8
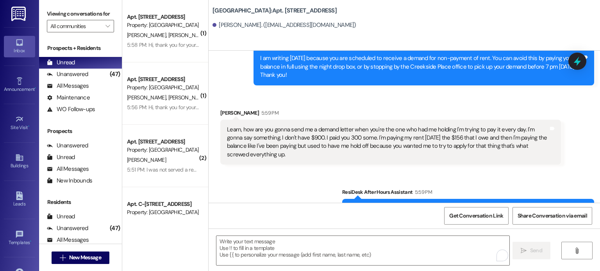
scroll to position [1507, 0]
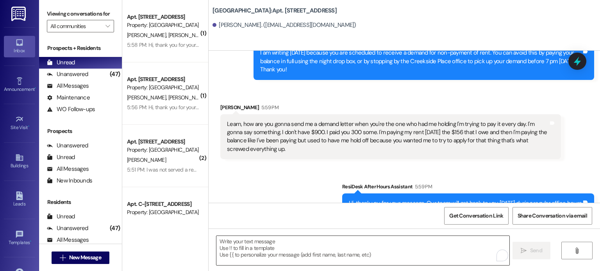
click at [240, 241] on textarea "To enrich screen reader interactions, please activate Accessibility in Grammarl…" at bounding box center [362, 250] width 292 height 29
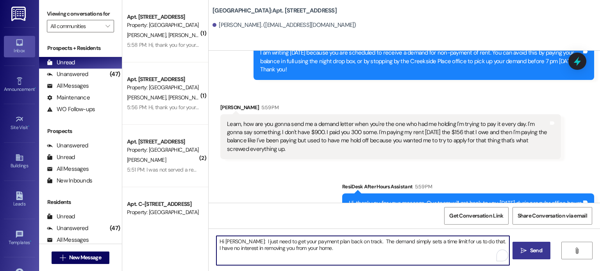
type textarea "Hi [PERSON_NAME]: I just need to get your payment plan back on track. The deman…"
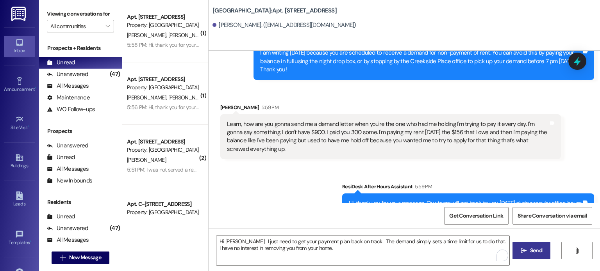
click at [538, 254] on span "Send" at bounding box center [536, 251] width 12 height 8
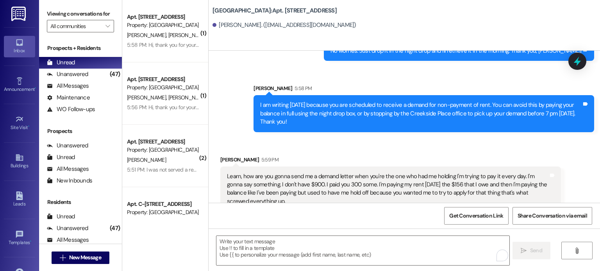
scroll to position [1452, 0]
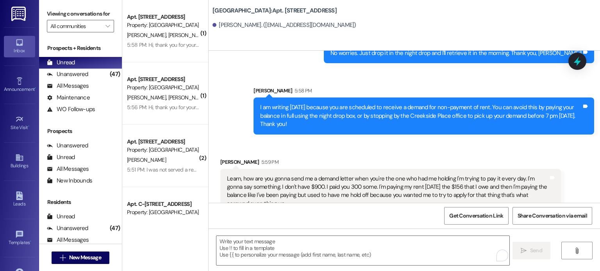
click at [236, 122] on div "Sent via SMS ResiDesk After Hours Assistant [DATE] at 8:47 PM Hi, thank you for…" at bounding box center [404, 51] width 391 height 180
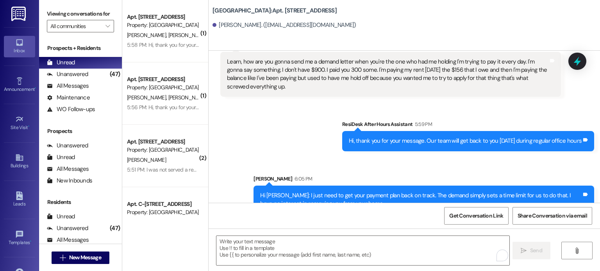
scroll to position [1569, 0]
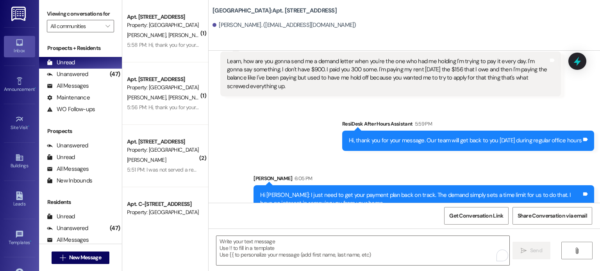
click at [17, 10] on img at bounding box center [19, 14] width 16 height 14
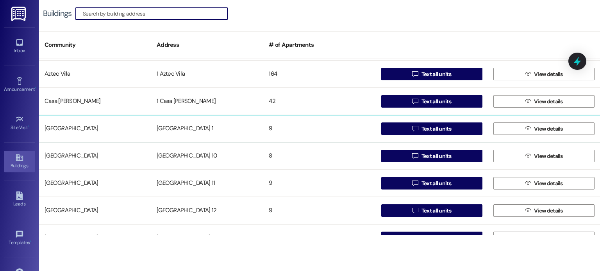
scroll to position [39, 0]
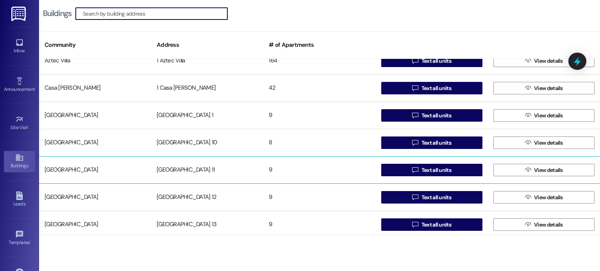
click at [189, 171] on div "[GEOGRAPHIC_DATA] 11" at bounding box center [207, 170] width 112 height 16
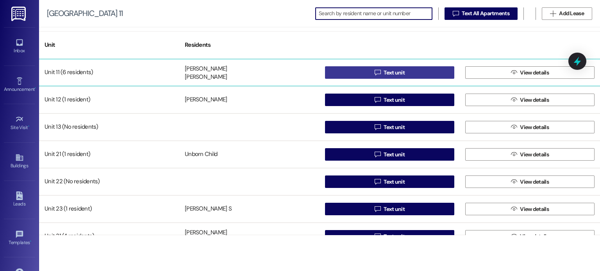
click at [334, 70] on button " Text unit" at bounding box center [389, 72] width 129 height 12
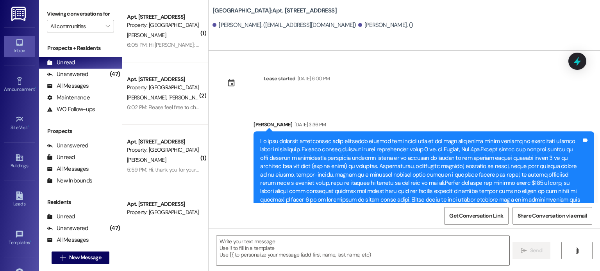
scroll to position [3525, 0]
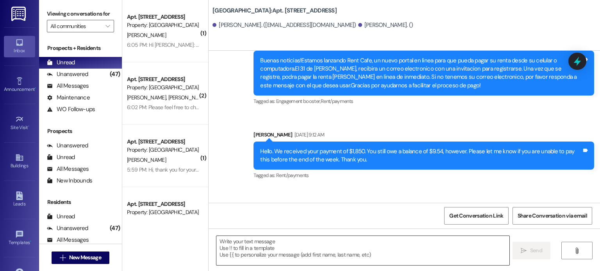
click at [285, 246] on textarea at bounding box center [362, 250] width 292 height 29
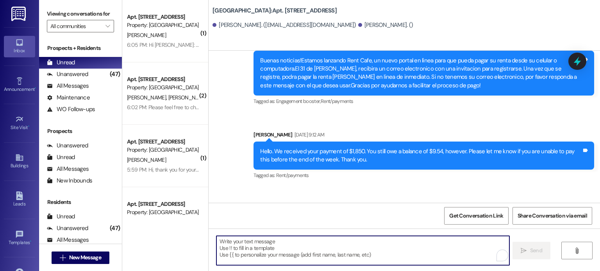
paste textarea "I am writing [DATE] because you are scheduled to receive a demand for non-payme…"
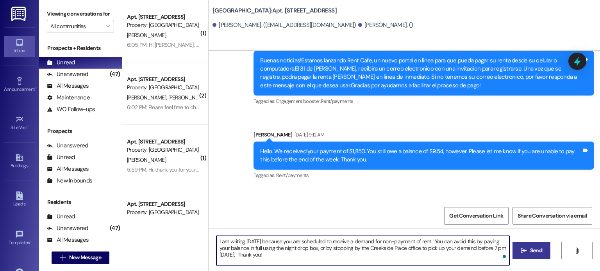
type textarea "I am writing [DATE] because you are scheduled to receive a demand for non-payme…"
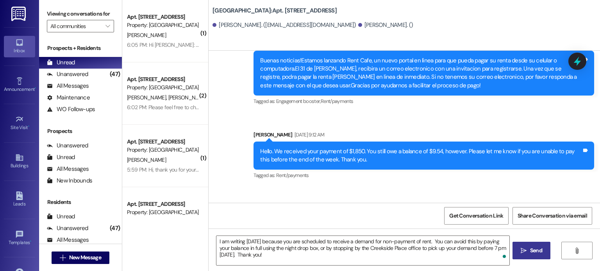
click at [525, 250] on icon "" at bounding box center [524, 251] width 6 height 6
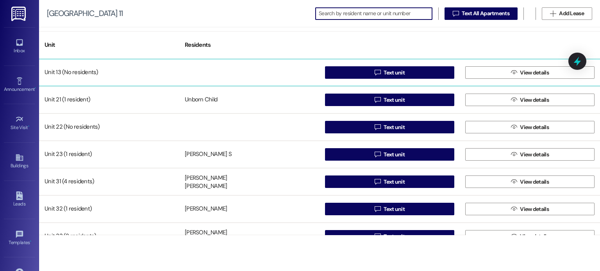
scroll to position [70, 0]
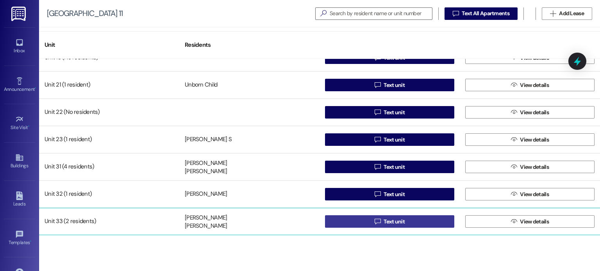
click at [343, 225] on button " Text unit" at bounding box center [389, 222] width 129 height 12
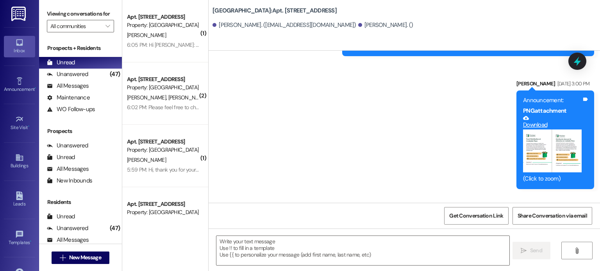
scroll to position [500, 0]
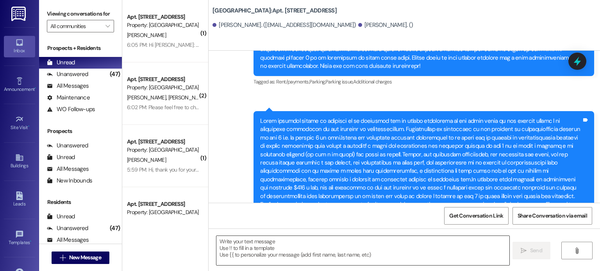
click at [244, 245] on textarea at bounding box center [362, 250] width 292 height 29
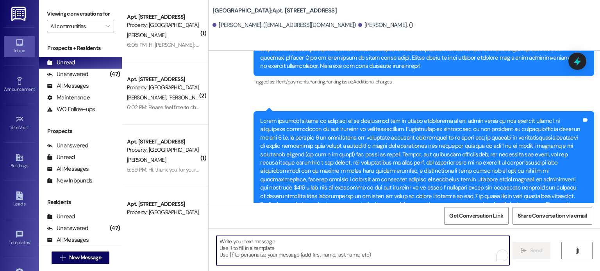
paste textarea "I am writing [DATE] because you are scheduled to receive a demand for non-payme…"
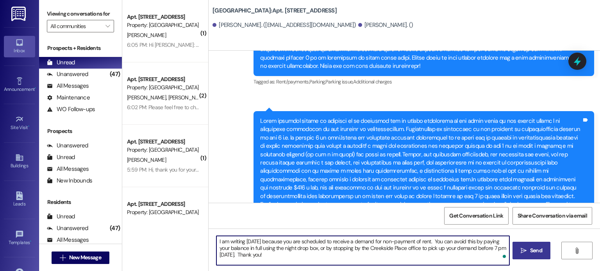
type textarea "I am writing [DATE] because you are scheduled to receive a demand for non-payme…"
click at [533, 251] on span "Send" at bounding box center [536, 251] width 12 height 8
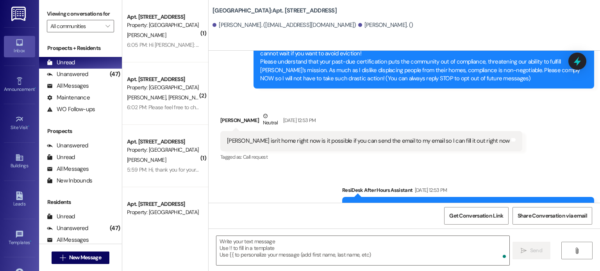
scroll to position [70, 0]
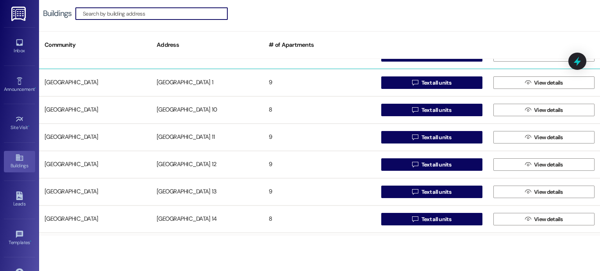
scroll to position [78, 0]
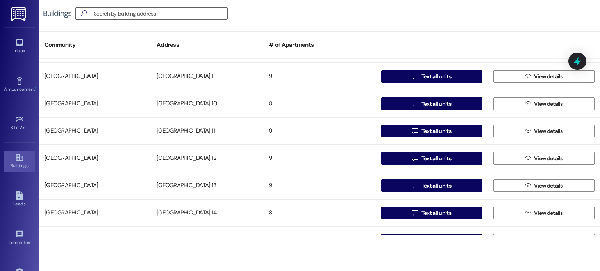
click at [194, 159] on div "[GEOGRAPHIC_DATA] 12" at bounding box center [207, 159] width 112 height 16
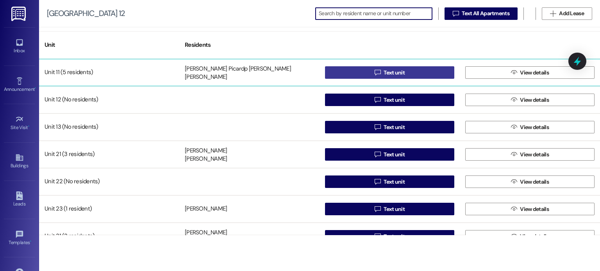
click at [357, 71] on button " Text unit" at bounding box center [389, 72] width 129 height 12
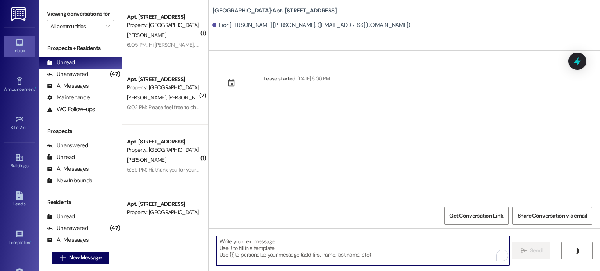
click at [288, 241] on textarea "To enrich screen reader interactions, please activate Accessibility in Grammarl…" at bounding box center [362, 250] width 292 height 29
paste textarea "I am writing [DATE] because you are scheduled to receive a demand for non-payme…"
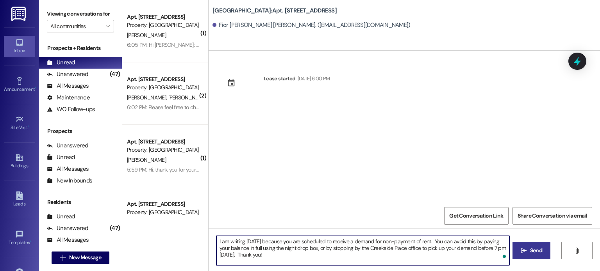
type textarea "I am writing [DATE] because you are scheduled to receive a demand for non-payme…"
click at [533, 252] on span "Send" at bounding box center [536, 251] width 12 height 8
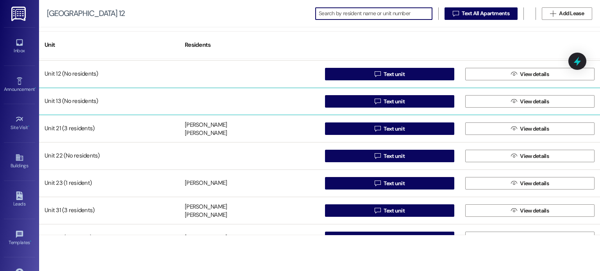
scroll to position [39, 0]
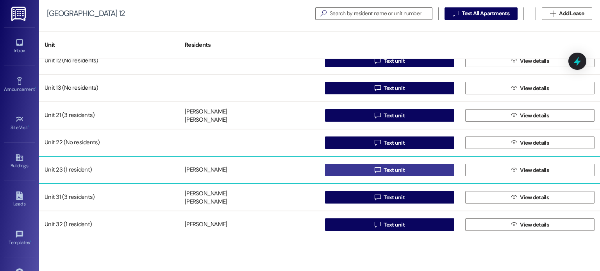
click at [341, 171] on button " Text unit" at bounding box center [389, 170] width 129 height 12
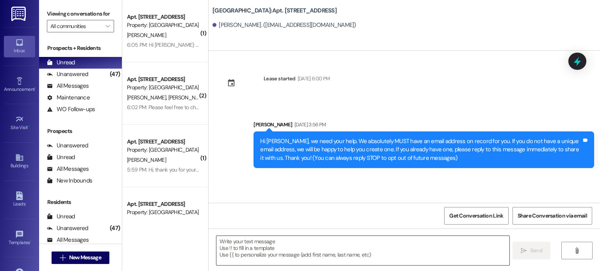
click at [241, 242] on textarea at bounding box center [362, 250] width 292 height 29
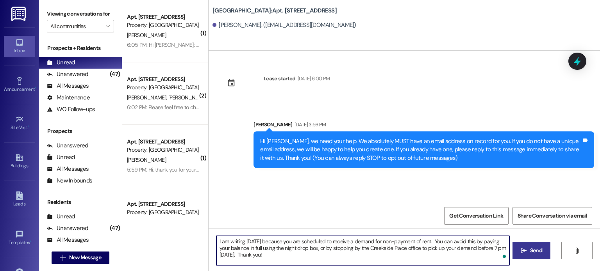
type textarea "I am writing [DATE] because you are scheduled to receive a demand for non-payme…"
click at [528, 250] on span "Send" at bounding box center [535, 251] width 15 height 8
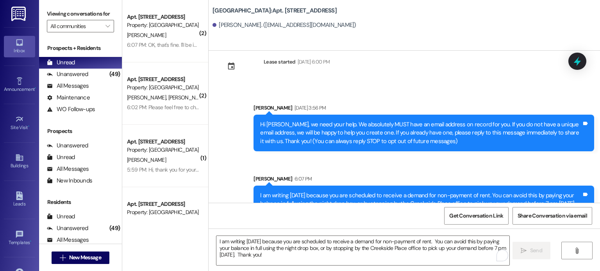
scroll to position [3, 0]
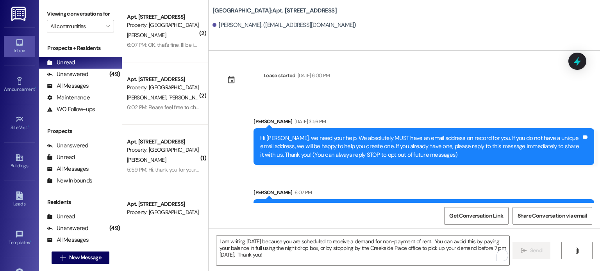
click at [14, 11] on img at bounding box center [19, 14] width 16 height 14
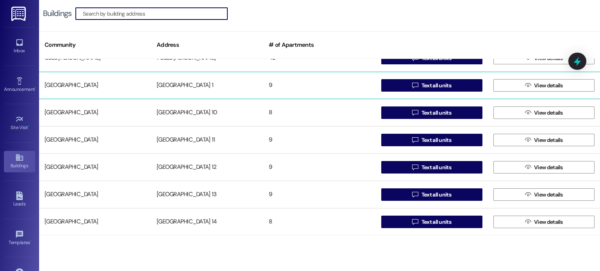
scroll to position [78, 0]
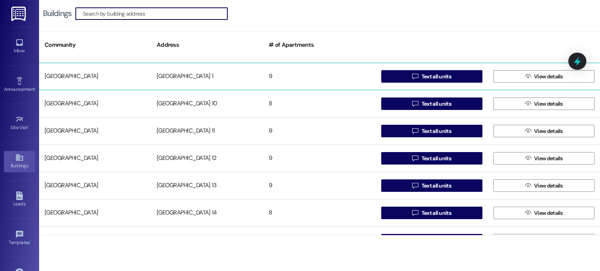
click at [193, 159] on div "[GEOGRAPHIC_DATA] 12" at bounding box center [207, 159] width 112 height 16
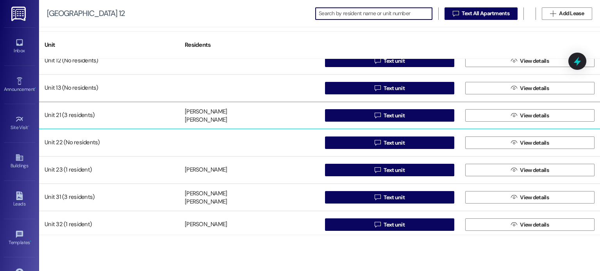
scroll to position [70, 0]
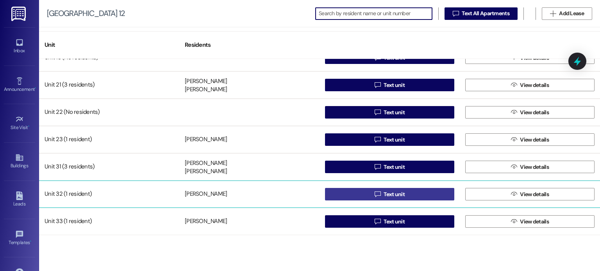
click at [333, 194] on button " Text unit" at bounding box center [389, 194] width 129 height 12
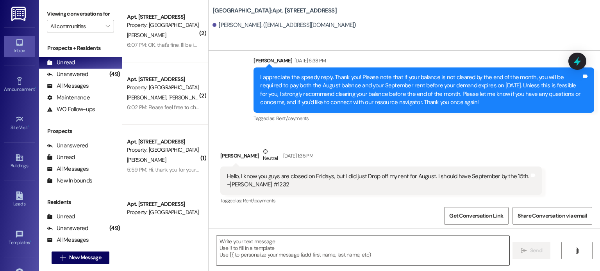
scroll to position [1167, 0]
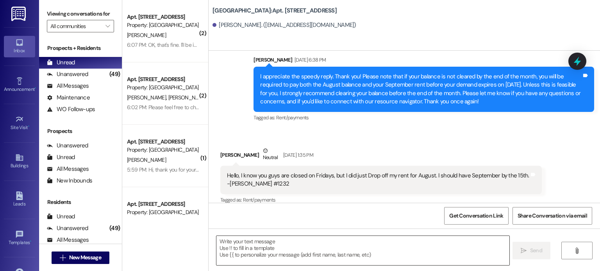
click at [269, 245] on textarea at bounding box center [362, 250] width 292 height 29
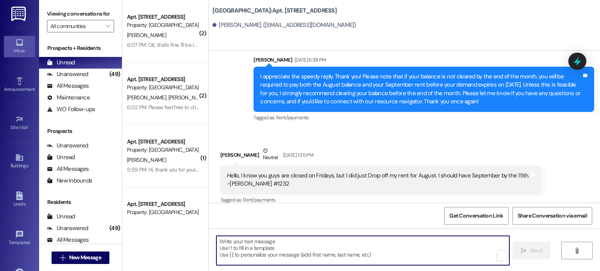
paste textarea "I am writing [DATE] because you are scheduled to receive a demand for non-payme…"
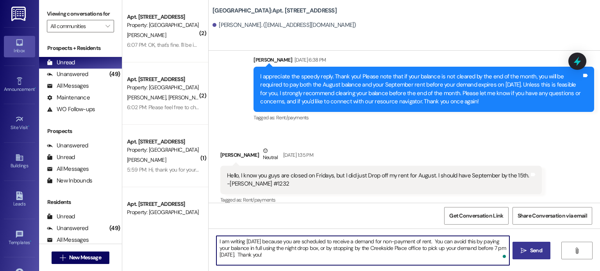
type textarea "I am writing [DATE] because you are scheduled to receive a demand for non-payme…"
click at [528, 250] on span "Send" at bounding box center [535, 251] width 15 height 8
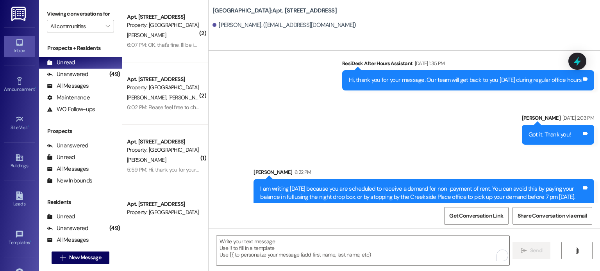
scroll to position [1347, 0]
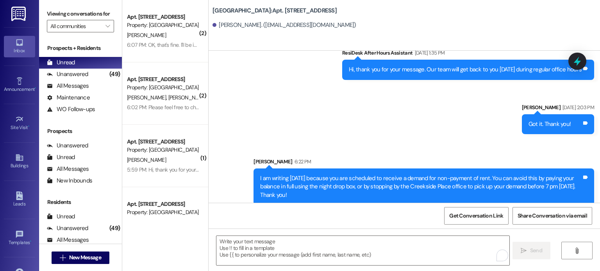
click at [19, 12] on img at bounding box center [19, 14] width 16 height 14
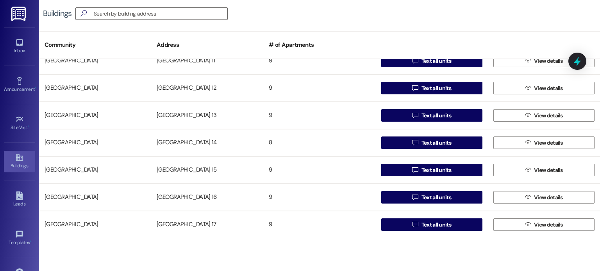
scroll to position [156, 0]
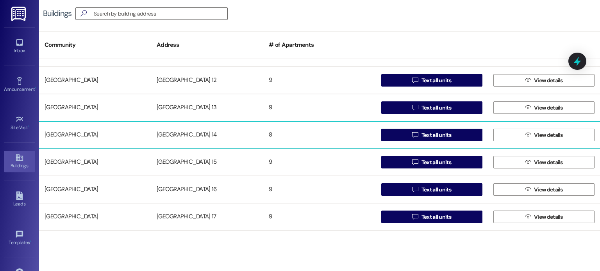
click at [191, 137] on div "[GEOGRAPHIC_DATA] 14" at bounding box center [207, 135] width 112 height 16
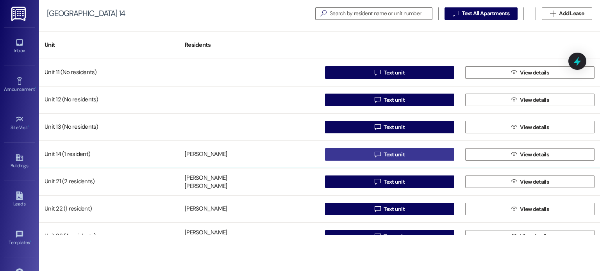
click at [342, 148] on button " Text unit" at bounding box center [389, 154] width 129 height 12
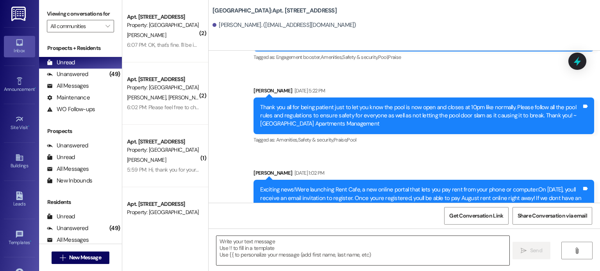
scroll to position [21819, 0]
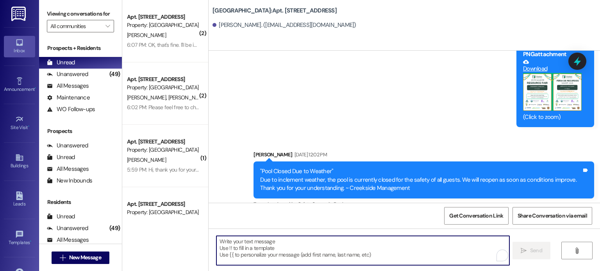
click at [307, 247] on textarea "To enrich screen reader interactions, please activate Accessibility in Grammarl…" at bounding box center [362, 250] width 292 height 29
paste textarea "I am writing [DATE] because you are scheduled to receive a demand for non-payme…"
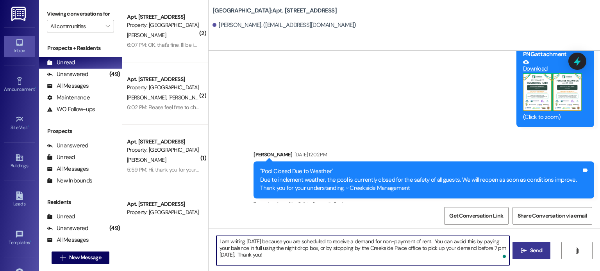
type textarea "I am writing [DATE] because you are scheduled to receive a demand for non-payme…"
click at [523, 252] on icon "" at bounding box center [524, 251] width 6 height 6
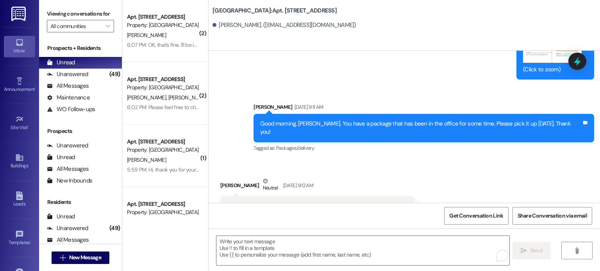
scroll to position [19563, 0]
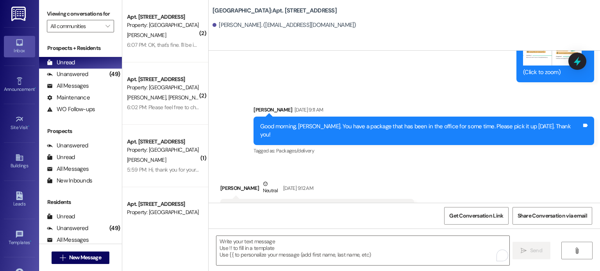
click at [19, 10] on img at bounding box center [19, 14] width 16 height 14
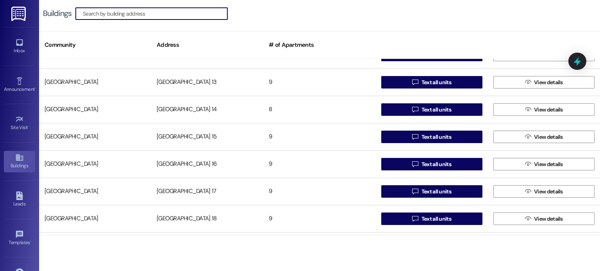
scroll to position [195, 0]
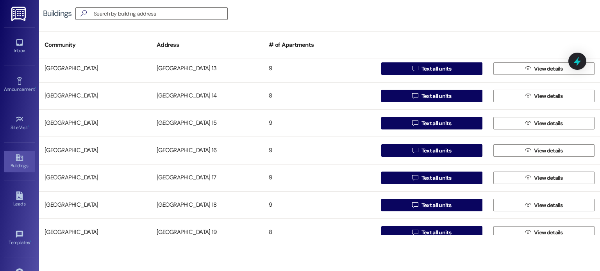
click at [196, 149] on div "[GEOGRAPHIC_DATA] 16" at bounding box center [207, 151] width 112 height 16
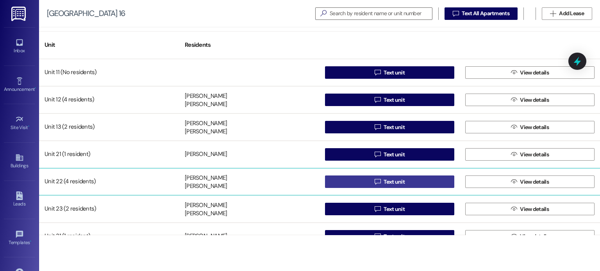
click at [339, 181] on button " Text unit" at bounding box center [389, 182] width 129 height 12
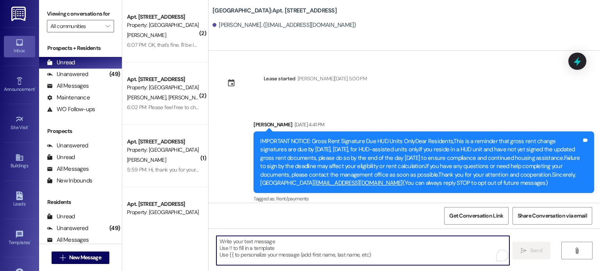
click at [243, 240] on textarea "To enrich screen reader interactions, please activate Accessibility in Grammarl…" at bounding box center [362, 250] width 292 height 29
paste textarea "I am writing [DATE] because you are scheduled to receive a demand for non-payme…"
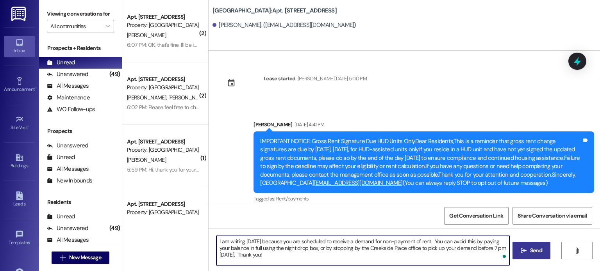
type textarea "I am writing [DATE] because you are scheduled to receive a demand for non-payme…"
click at [528, 249] on span "Send" at bounding box center [535, 251] width 15 height 8
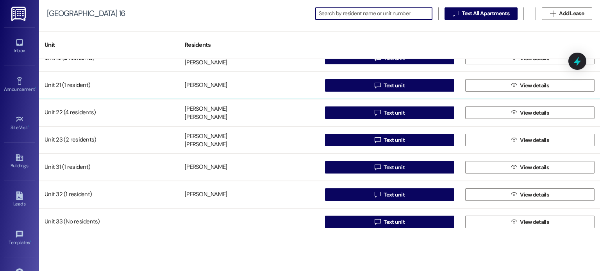
scroll to position [70, 0]
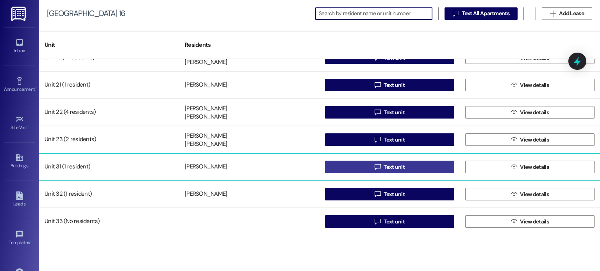
click at [336, 166] on button " Text unit" at bounding box center [389, 167] width 129 height 12
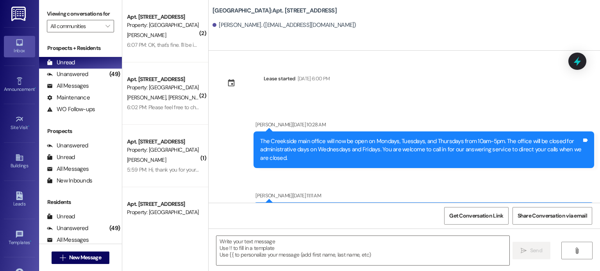
scroll to position [21818, 0]
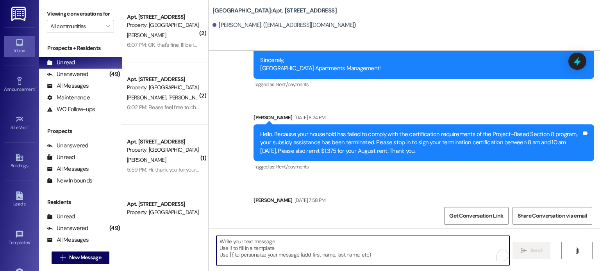
click at [260, 241] on textarea "To enrich screen reader interactions, please activate Accessibility in Grammarl…" at bounding box center [362, 250] width 292 height 29
paste textarea "I am writing [DATE] because you are scheduled to receive a demand for non-payme…"
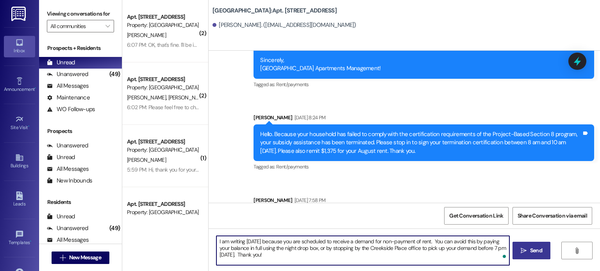
type textarea "I am writing [DATE] because you are scheduled to receive a demand for non-payme…"
click at [534, 250] on span "Send" at bounding box center [536, 251] width 12 height 8
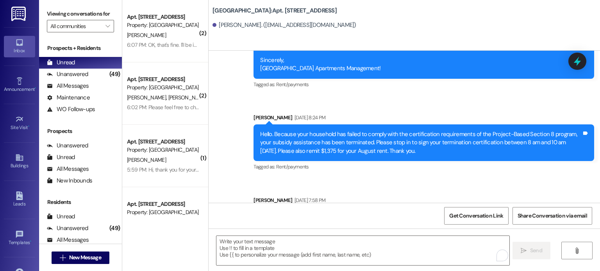
click at [18, 15] on img at bounding box center [19, 14] width 16 height 14
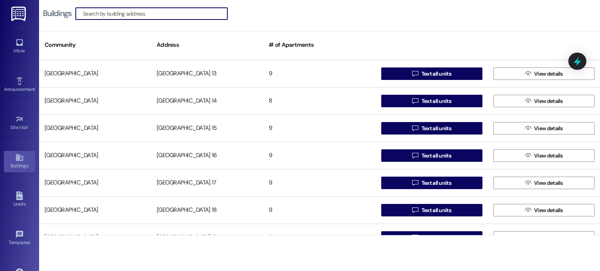
scroll to position [195, 0]
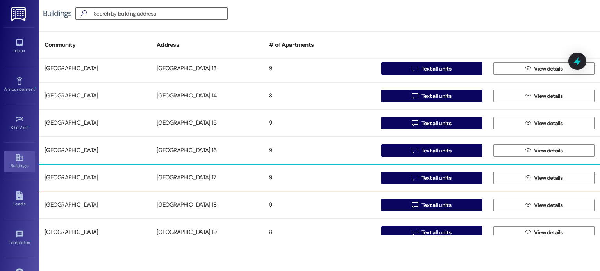
click at [178, 172] on div "[GEOGRAPHIC_DATA] 17" at bounding box center [207, 178] width 112 height 16
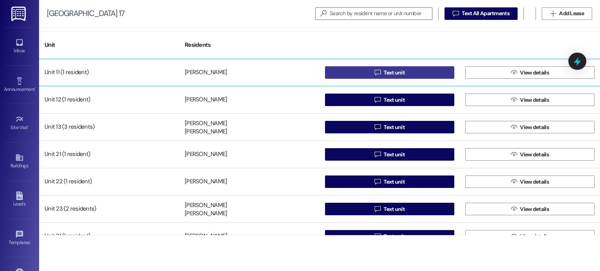
click at [338, 74] on button " Text unit" at bounding box center [389, 72] width 129 height 12
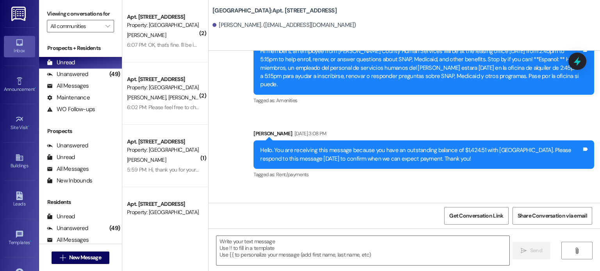
scroll to position [6337, 0]
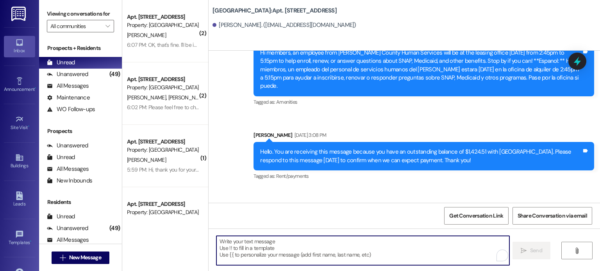
click at [252, 245] on textarea "To enrich screen reader interactions, please activate Accessibility in Grammarl…" at bounding box center [362, 250] width 292 height 29
paste textarea "I am writing [DATE] because you are scheduled to receive a demand for non-payme…"
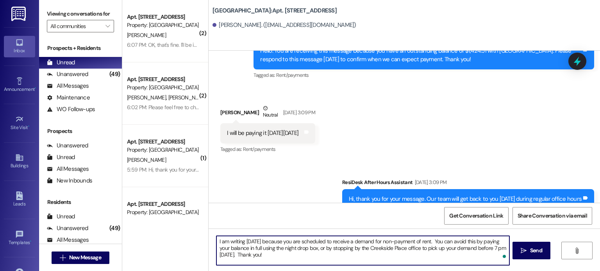
scroll to position [6492, 0]
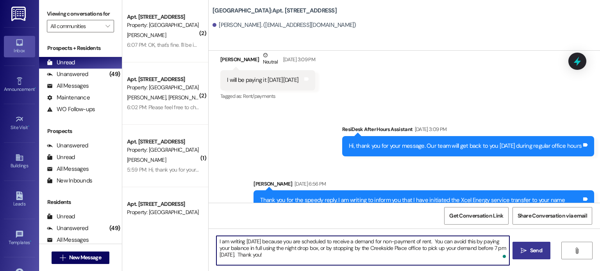
type textarea "I am writing [DATE] because you are scheduled to receive a demand for non-payme…"
click at [535, 251] on span "Send" at bounding box center [536, 251] width 12 height 8
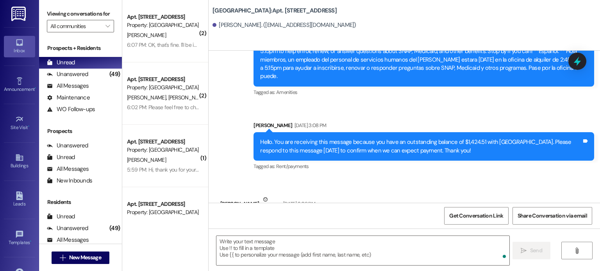
scroll to position [6337, 0]
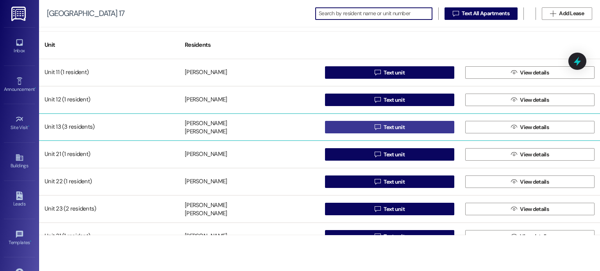
click at [336, 124] on button " Text unit" at bounding box center [389, 127] width 129 height 12
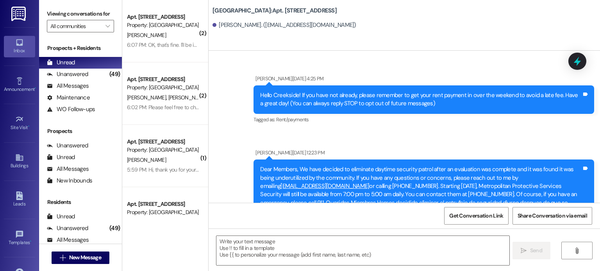
scroll to position [14583, 0]
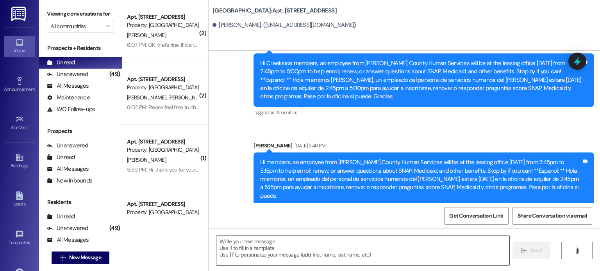
click at [353, 249] on textarea at bounding box center [362, 250] width 292 height 29
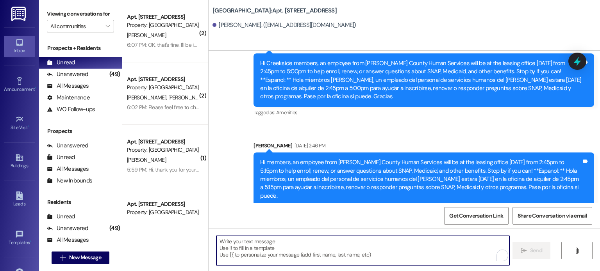
paste textarea "I am writing [DATE] because you are scheduled to receive a demand for non-payme…"
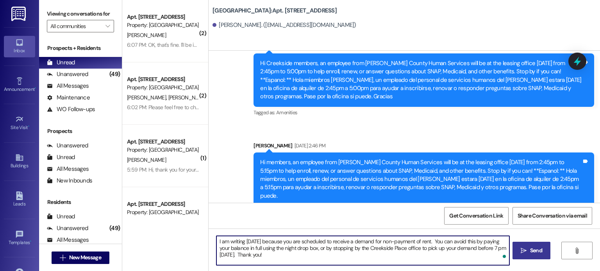
type textarea "I am writing [DATE] because you are scheduled to receive a demand for non-payme…"
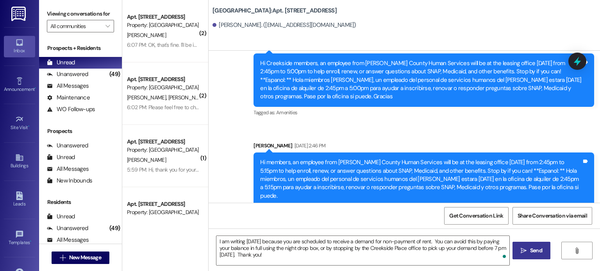
click at [528, 250] on span "Send" at bounding box center [535, 251] width 15 height 8
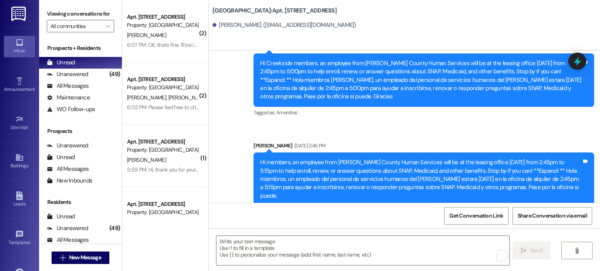
click at [21, 12] on img at bounding box center [19, 14] width 16 height 14
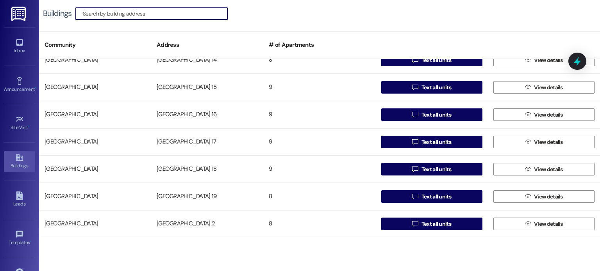
scroll to position [234, 0]
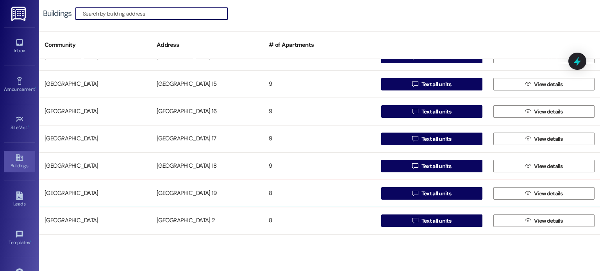
click at [194, 190] on div "[GEOGRAPHIC_DATA] 19" at bounding box center [207, 194] width 112 height 16
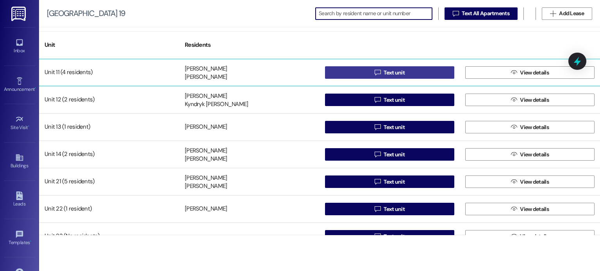
click at [335, 68] on button " Text unit" at bounding box center [389, 72] width 129 height 12
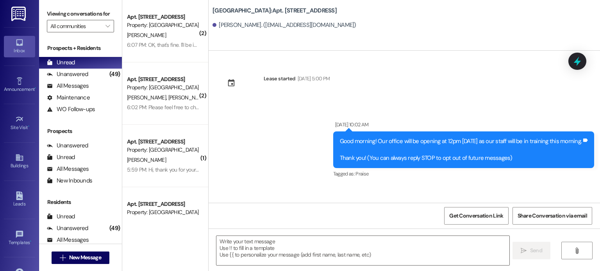
scroll to position [4945, 0]
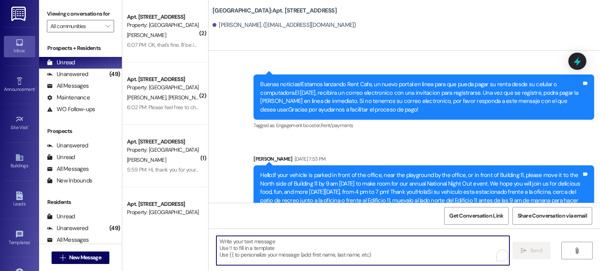
click at [295, 245] on textarea "To enrich screen reader interactions, please activate Accessibility in Grammarl…" at bounding box center [362, 250] width 292 height 29
paste textarea "I am writing [DATE] because you are scheduled to receive a demand for non-payme…"
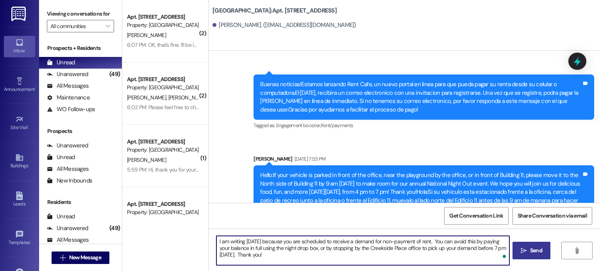
type textarea "I am writing [DATE] because you are scheduled to receive a demand for non-payme…"
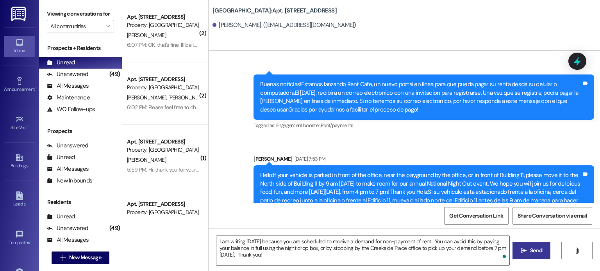
click at [531, 250] on span "Send" at bounding box center [536, 251] width 12 height 8
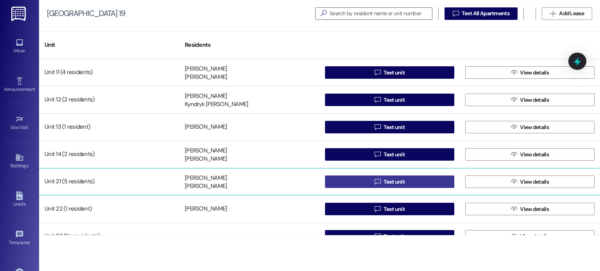
click at [346, 181] on button " Text unit" at bounding box center [389, 182] width 129 height 12
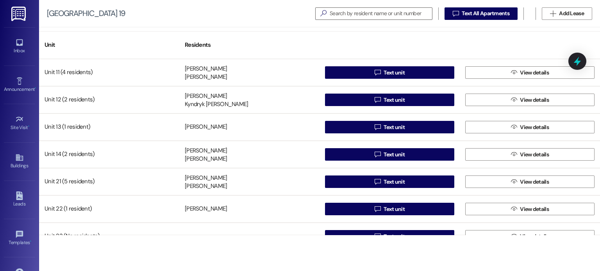
click at [12, 9] on img at bounding box center [19, 14] width 16 height 14
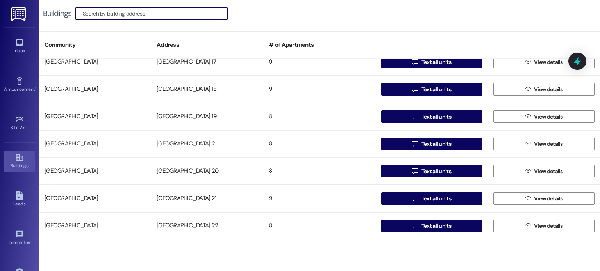
scroll to position [312, 0]
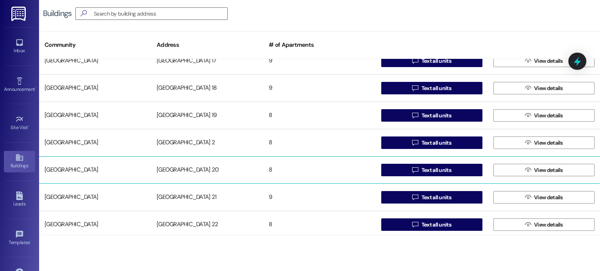
click at [184, 167] on div "[GEOGRAPHIC_DATA] 20" at bounding box center [207, 170] width 112 height 16
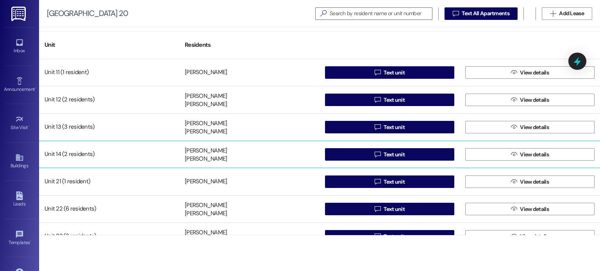
click at [321, 153] on div " Text unit" at bounding box center [389, 155] width 140 height 16
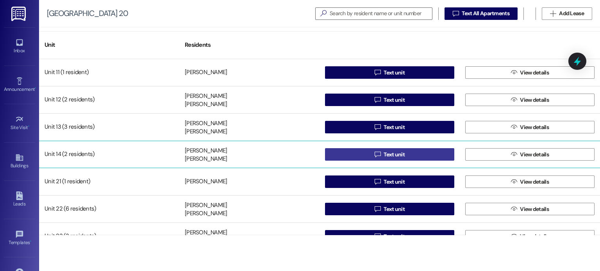
click at [337, 154] on button " Text unit" at bounding box center [389, 154] width 129 height 12
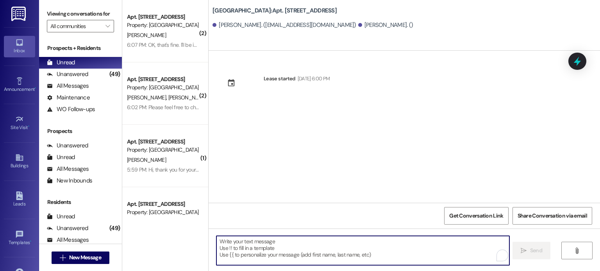
click at [254, 243] on textarea "To enrich screen reader interactions, please activate Accessibility in Grammarl…" at bounding box center [362, 250] width 292 height 29
paste textarea "I am writing [DATE] because you are scheduled to receive a demand for non-payme…"
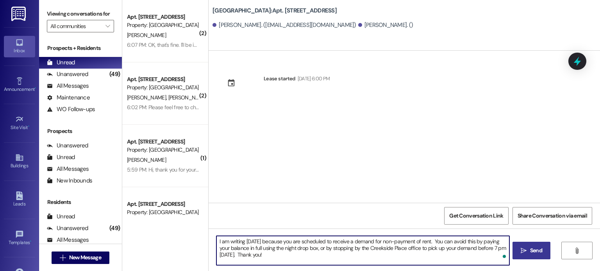
type textarea "I am writing [DATE] because you are scheduled to receive a demand for non-payme…"
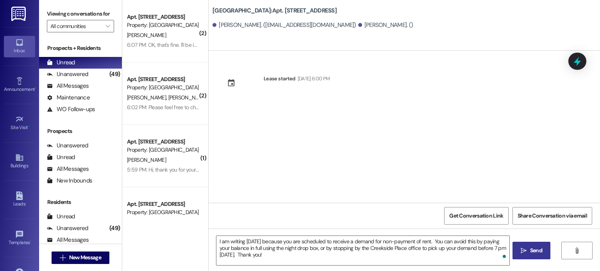
click at [531, 252] on span "Send" at bounding box center [536, 251] width 12 height 8
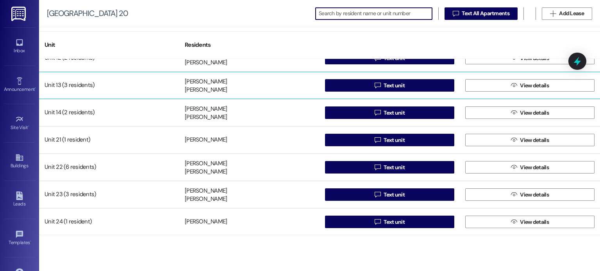
scroll to position [42, 0]
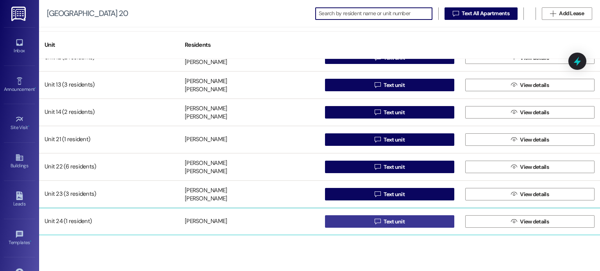
click at [345, 225] on button " Text unit" at bounding box center [389, 222] width 129 height 12
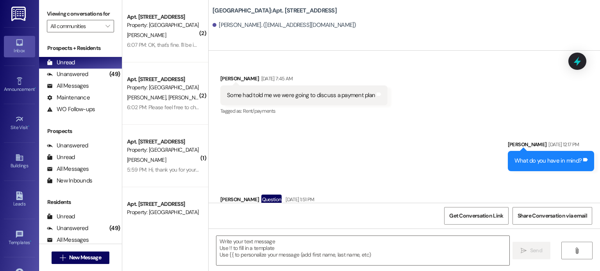
scroll to position [6018, 0]
click at [283, 248] on textarea at bounding box center [362, 250] width 292 height 29
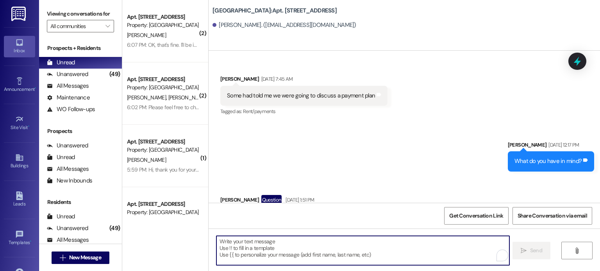
paste textarea "I am writing [DATE] because you are scheduled to receive a demand for non-payme…"
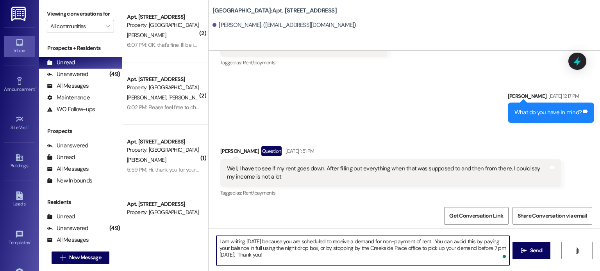
scroll to position [6073, 0]
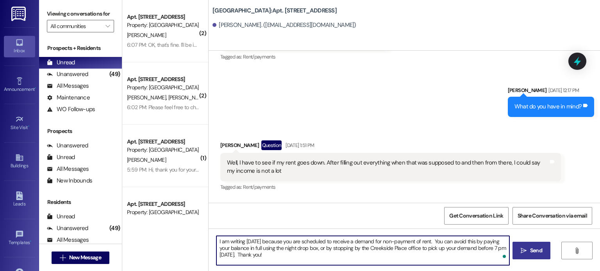
type textarea "I am writing [DATE] because you are scheduled to receive a demand for non-payme…"
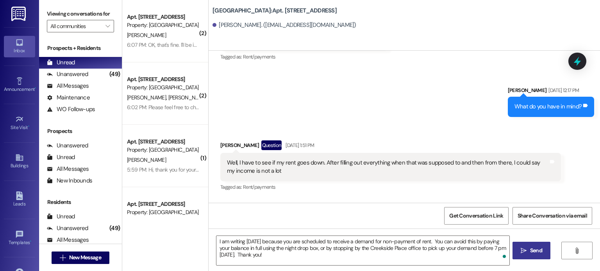
click at [531, 250] on span "Send" at bounding box center [536, 251] width 12 height 8
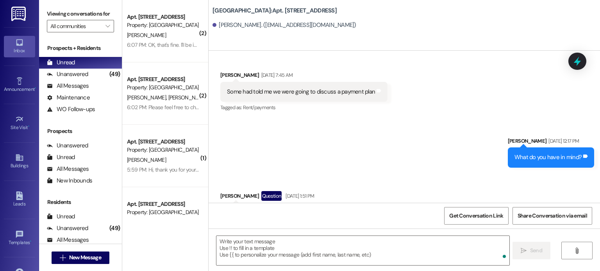
scroll to position [6018, 0]
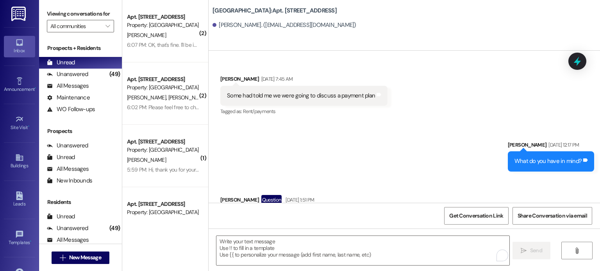
click at [22, 10] on img at bounding box center [19, 14] width 16 height 14
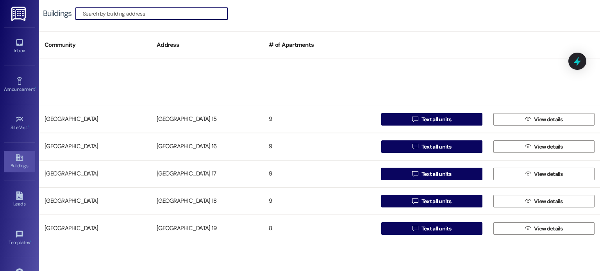
scroll to position [312, 0]
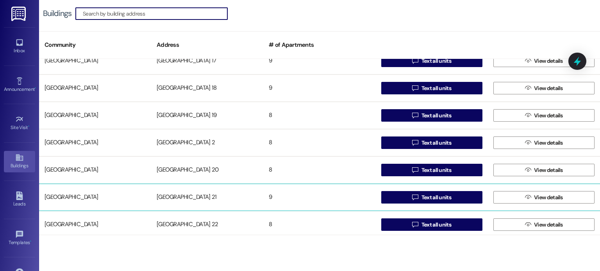
click at [201, 194] on div "[GEOGRAPHIC_DATA] 21" at bounding box center [207, 198] width 112 height 16
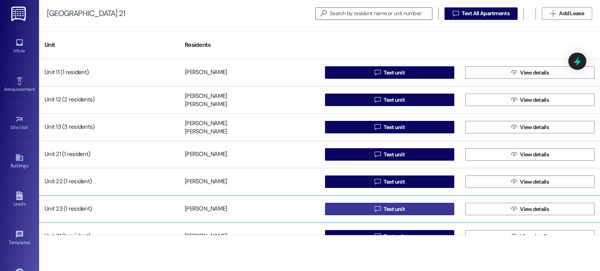
click at [342, 209] on button " Text unit" at bounding box center [389, 209] width 129 height 12
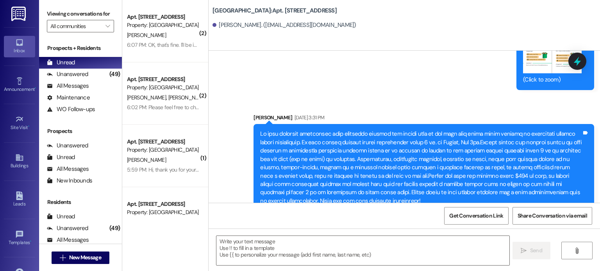
scroll to position [13477, 0]
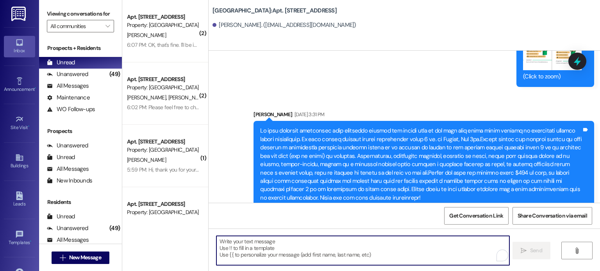
click at [303, 239] on textarea "To enrich screen reader interactions, please activate Accessibility in Grammarl…" at bounding box center [362, 250] width 292 height 29
paste textarea "I am writing [DATE] because you are scheduled to receive a demand for non-payme…"
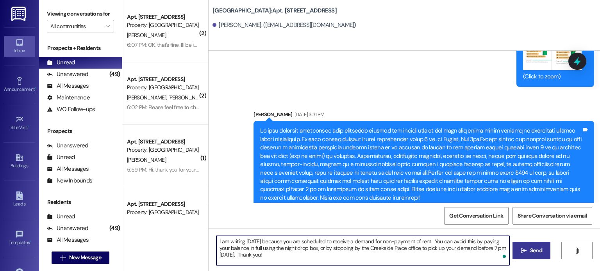
type textarea "I am writing [DATE] because you are scheduled to receive a demand for non-payme…"
click at [530, 250] on span "Send" at bounding box center [536, 251] width 12 height 8
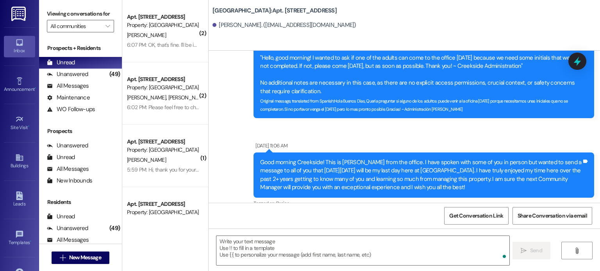
scroll to position [12657, 0]
click at [19, 11] on img at bounding box center [19, 14] width 16 height 14
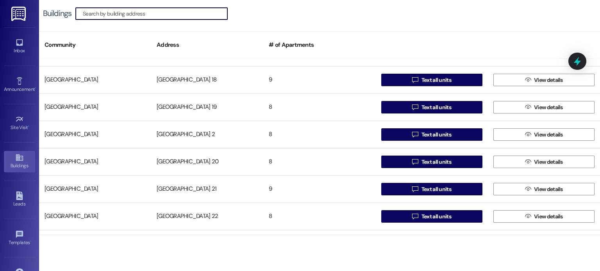
scroll to position [351, 0]
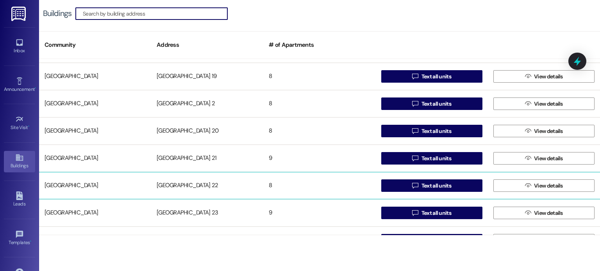
click at [191, 184] on div "[GEOGRAPHIC_DATA] 22" at bounding box center [207, 186] width 112 height 16
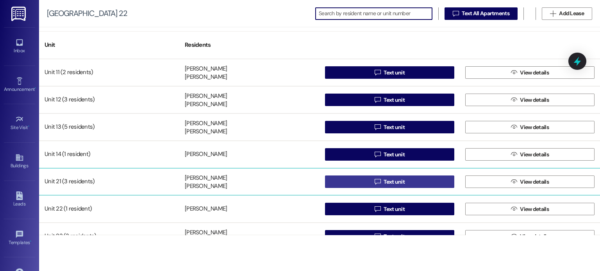
click at [337, 181] on button " Text unit" at bounding box center [389, 182] width 129 height 12
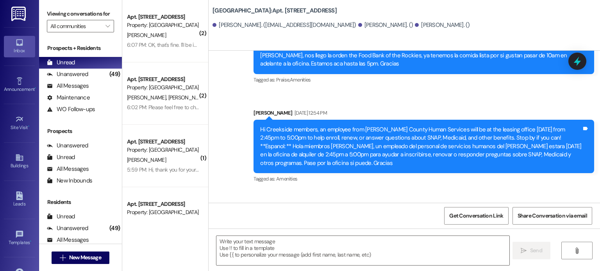
scroll to position [4001, 0]
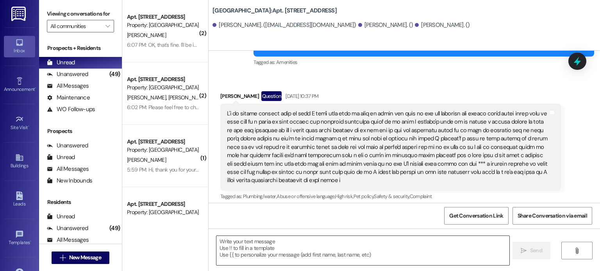
click at [265, 238] on textarea at bounding box center [362, 250] width 292 height 29
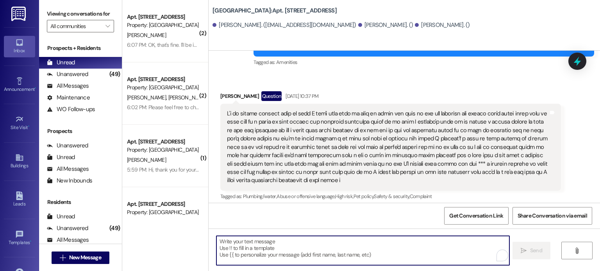
paste textarea "I am writing [DATE] because you are scheduled to receive a demand for non-payme…"
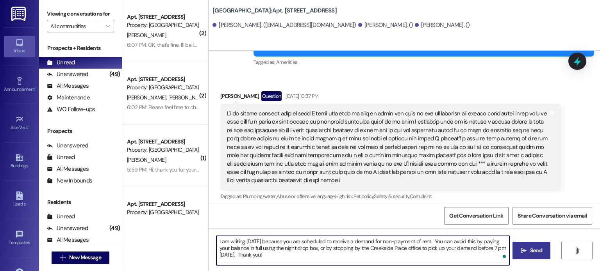
type textarea "I am writing [DATE] because you are scheduled to receive a demand for non-payme…"
click at [530, 251] on span "Send" at bounding box center [536, 251] width 12 height 8
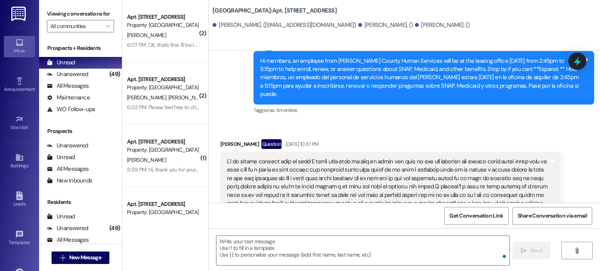
scroll to position [3946, 0]
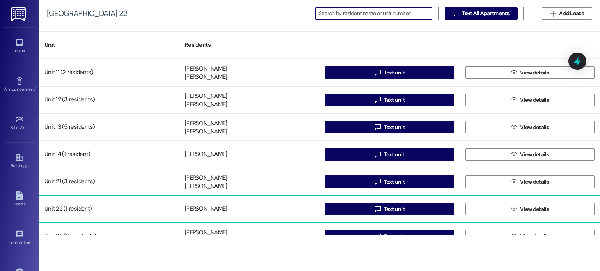
scroll to position [42, 0]
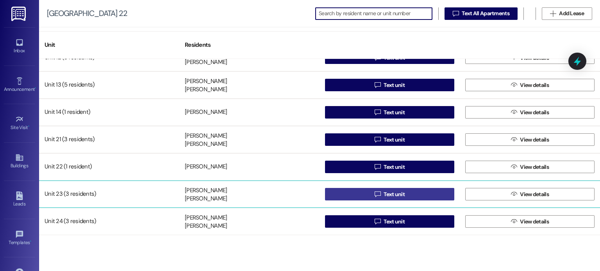
click at [343, 195] on button " Text unit" at bounding box center [389, 194] width 129 height 12
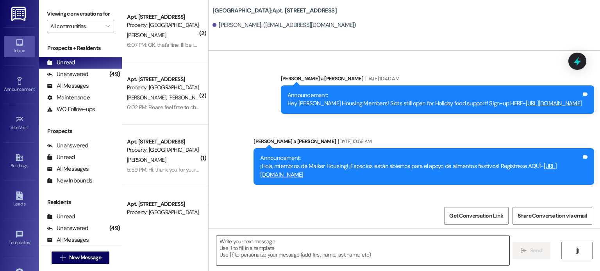
scroll to position [24106, 0]
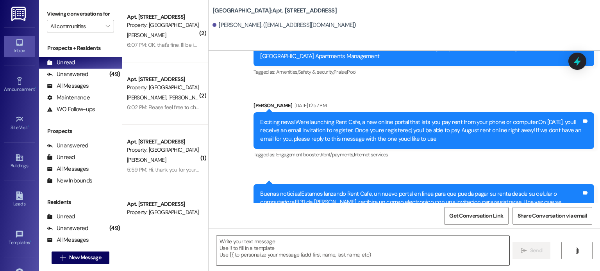
click at [287, 245] on textarea at bounding box center [362, 250] width 292 height 29
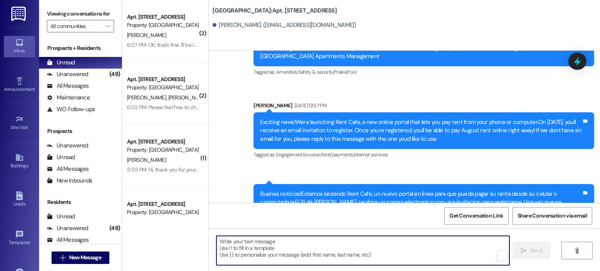
paste textarea "I am writing [DATE] because you are scheduled to receive a demand for non-payme…"
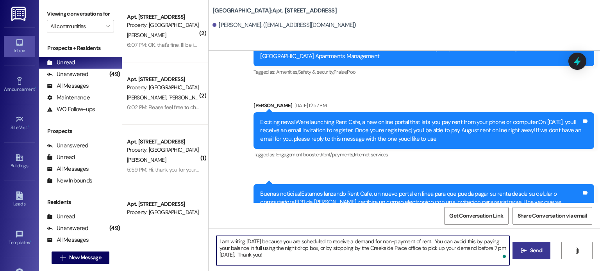
type textarea "I am writing [DATE] because you are scheduled to receive a demand for non-payme…"
click at [526, 250] on span " Send" at bounding box center [531, 251] width 25 height 8
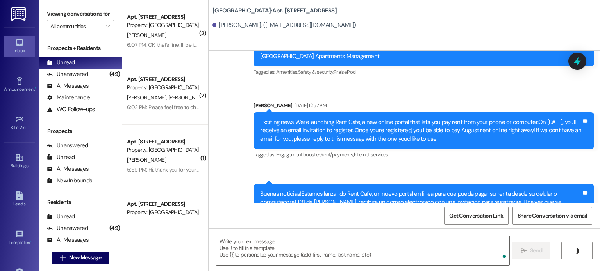
scroll to position [24137, 0]
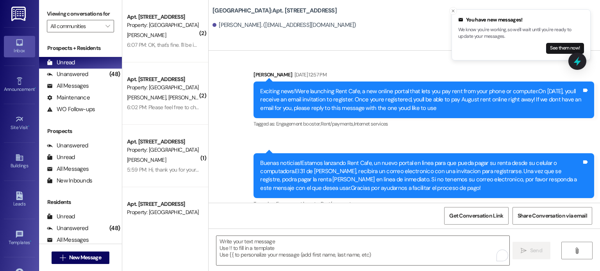
click at [14, 12] on img at bounding box center [19, 14] width 16 height 14
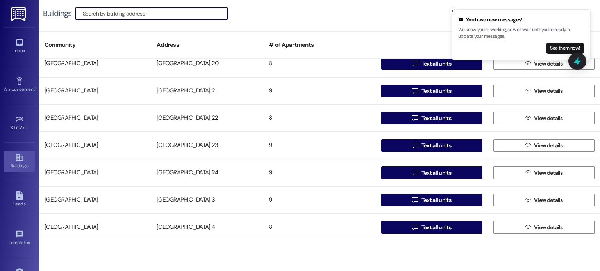
scroll to position [430, 0]
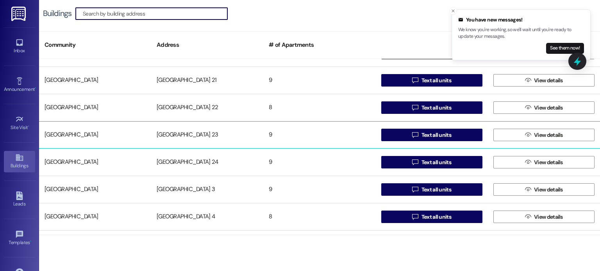
click at [181, 131] on div "[GEOGRAPHIC_DATA] 23" at bounding box center [207, 135] width 112 height 16
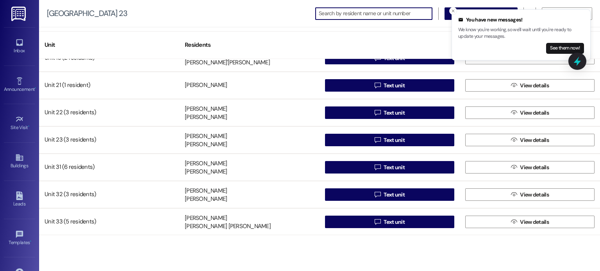
scroll to position [70, 0]
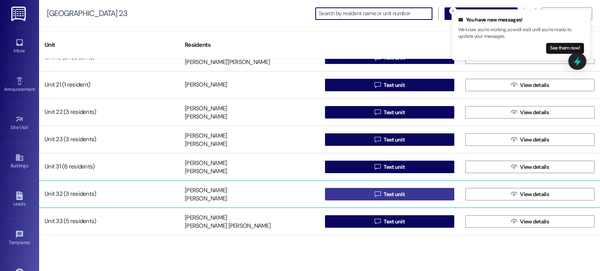
click at [351, 193] on button " Text unit" at bounding box center [389, 194] width 129 height 12
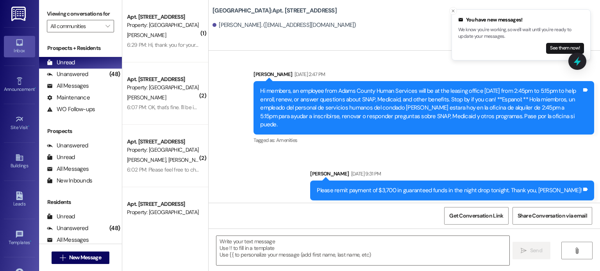
scroll to position [8333, 0]
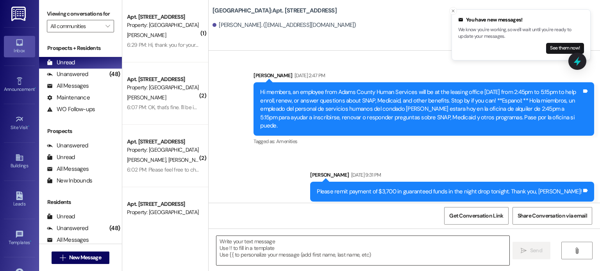
click at [275, 248] on textarea at bounding box center [362, 250] width 292 height 29
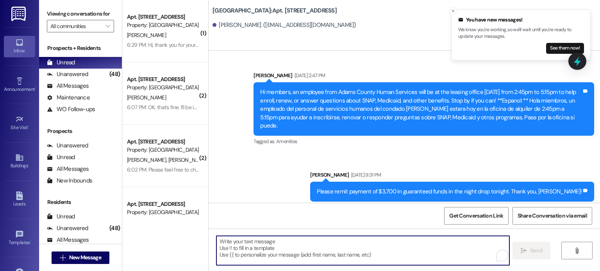
paste textarea "I am writing [DATE] because you are scheduled to receive a demand for non-payme…"
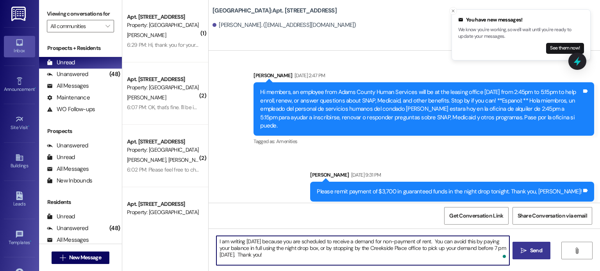
type textarea "I am writing [DATE] because you are scheduled to receive a demand for non-payme…"
click at [531, 251] on span "Send" at bounding box center [536, 251] width 12 height 8
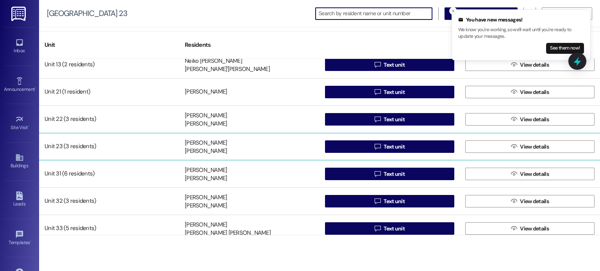
scroll to position [70, 0]
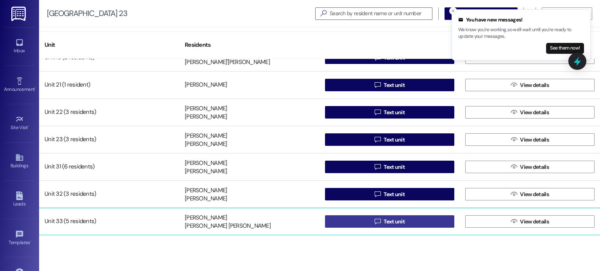
click at [348, 220] on button " Text unit" at bounding box center [389, 222] width 129 height 12
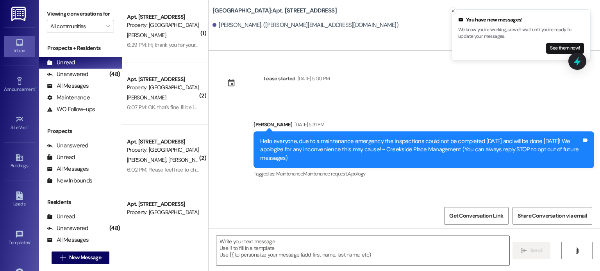
scroll to position [3018, 0]
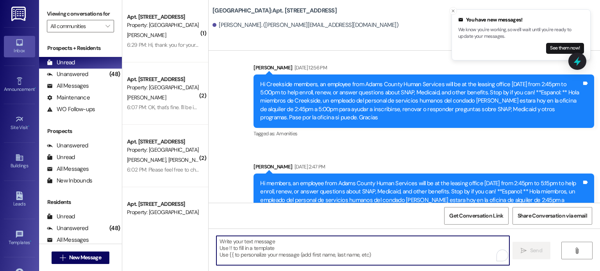
click at [236, 243] on textarea "To enrich screen reader interactions, please activate Accessibility in Grammarl…" at bounding box center [362, 250] width 292 height 29
paste textarea "I am writing [DATE] because you are scheduled to receive a demand for non-payme…"
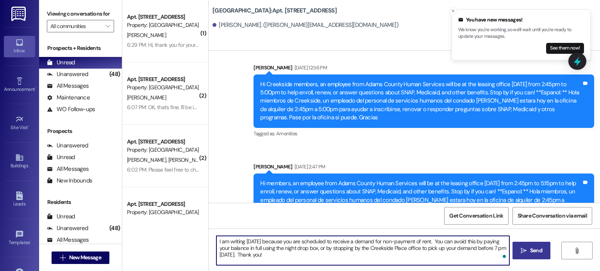
type textarea "I am writing [DATE] because you are scheduled to receive a demand for non-payme…"
click at [531, 252] on span "Send" at bounding box center [536, 251] width 12 height 8
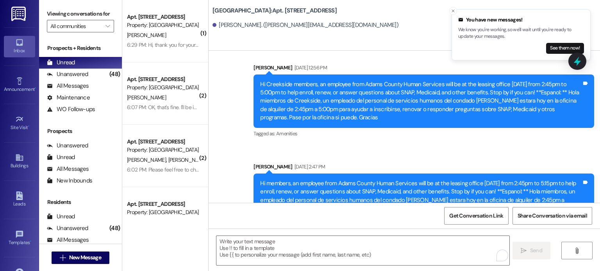
click at [15, 11] on img at bounding box center [19, 14] width 16 height 14
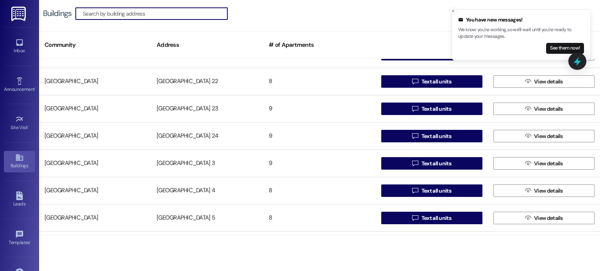
scroll to position [469, 0]
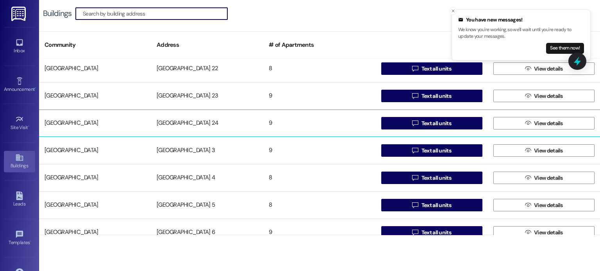
click at [188, 121] on div "[GEOGRAPHIC_DATA] 24" at bounding box center [207, 124] width 112 height 16
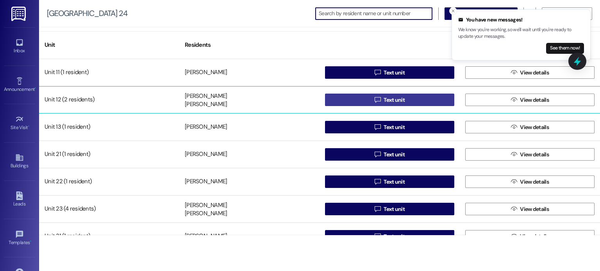
click at [347, 98] on button " Text unit" at bounding box center [389, 100] width 129 height 12
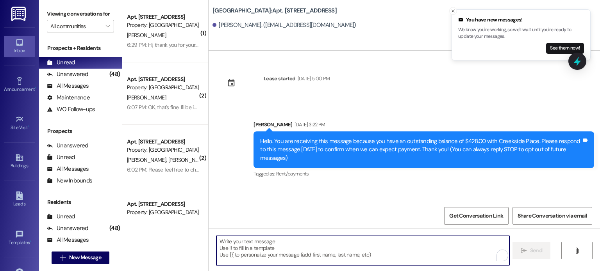
click at [255, 245] on textarea "To enrich screen reader interactions, please activate Accessibility in Grammarl…" at bounding box center [362, 250] width 292 height 29
paste textarea "I am writing [DATE] because you are scheduled to receive a demand for non-payme…"
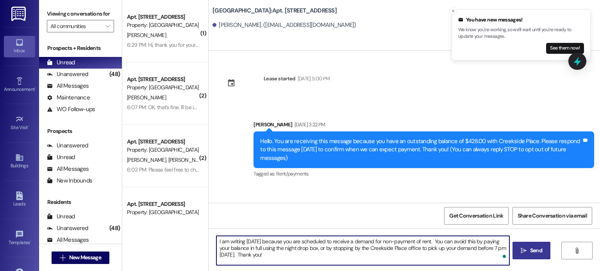
type textarea "I am writing [DATE] because you are scheduled to receive a demand for non-payme…"
click at [530, 250] on span "Send" at bounding box center [536, 251] width 12 height 8
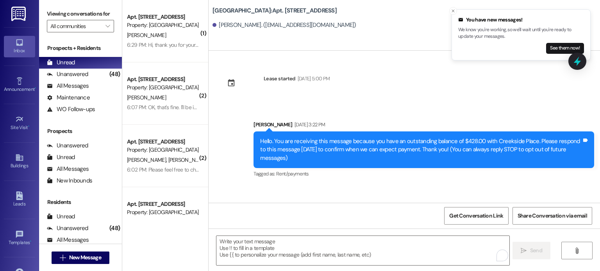
click at [16, 10] on img at bounding box center [19, 14] width 16 height 14
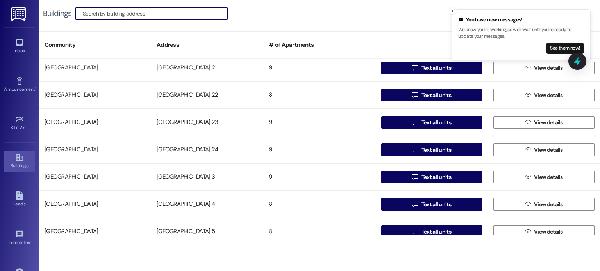
scroll to position [469, 0]
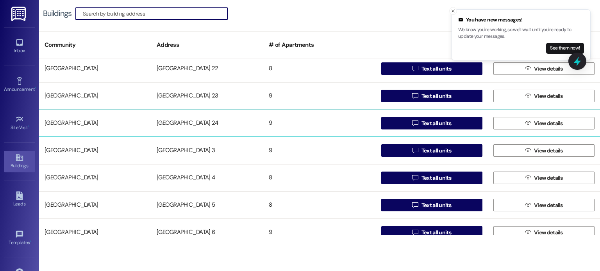
click at [193, 125] on div "[GEOGRAPHIC_DATA] 24" at bounding box center [207, 124] width 112 height 16
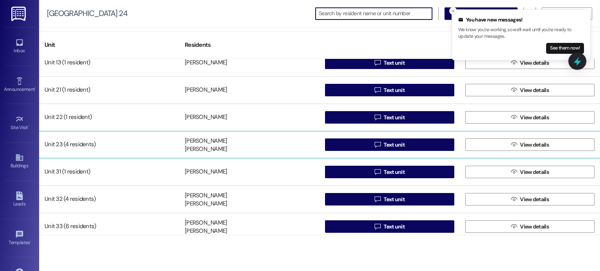
scroll to position [70, 0]
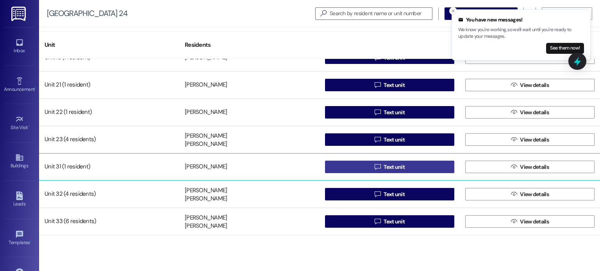
click at [337, 165] on button " Text unit" at bounding box center [389, 167] width 129 height 12
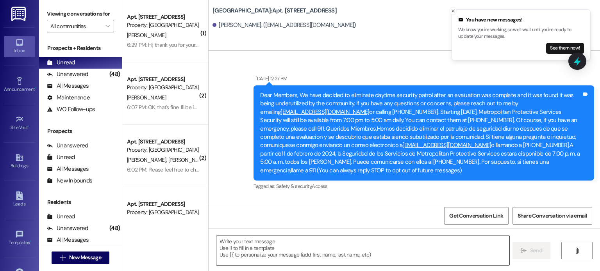
scroll to position [15118, 0]
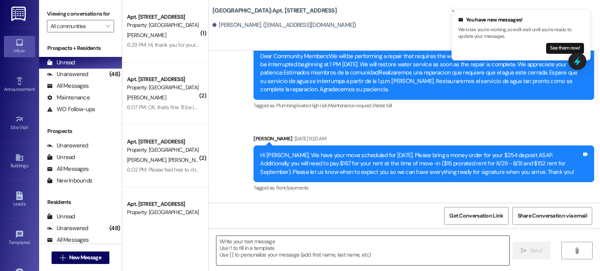
click at [261, 244] on textarea at bounding box center [362, 250] width 292 height 29
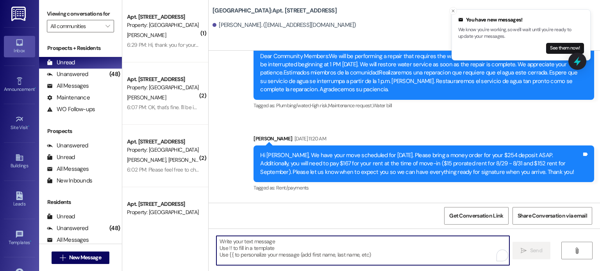
paste textarea "I am writing [DATE] because you are scheduled to receive a demand for non-payme…"
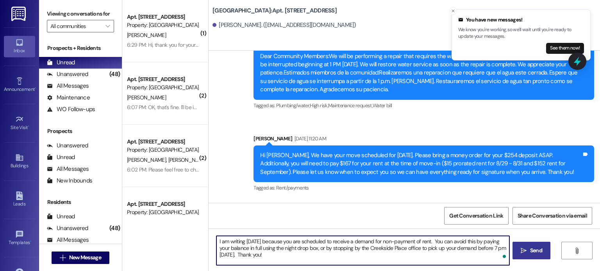
type textarea "I am writing [DATE] because you are scheduled to receive a demand for non-payme…"
click at [528, 253] on span "Send" at bounding box center [535, 251] width 15 height 8
